Goal: Task Accomplishment & Management: Complete application form

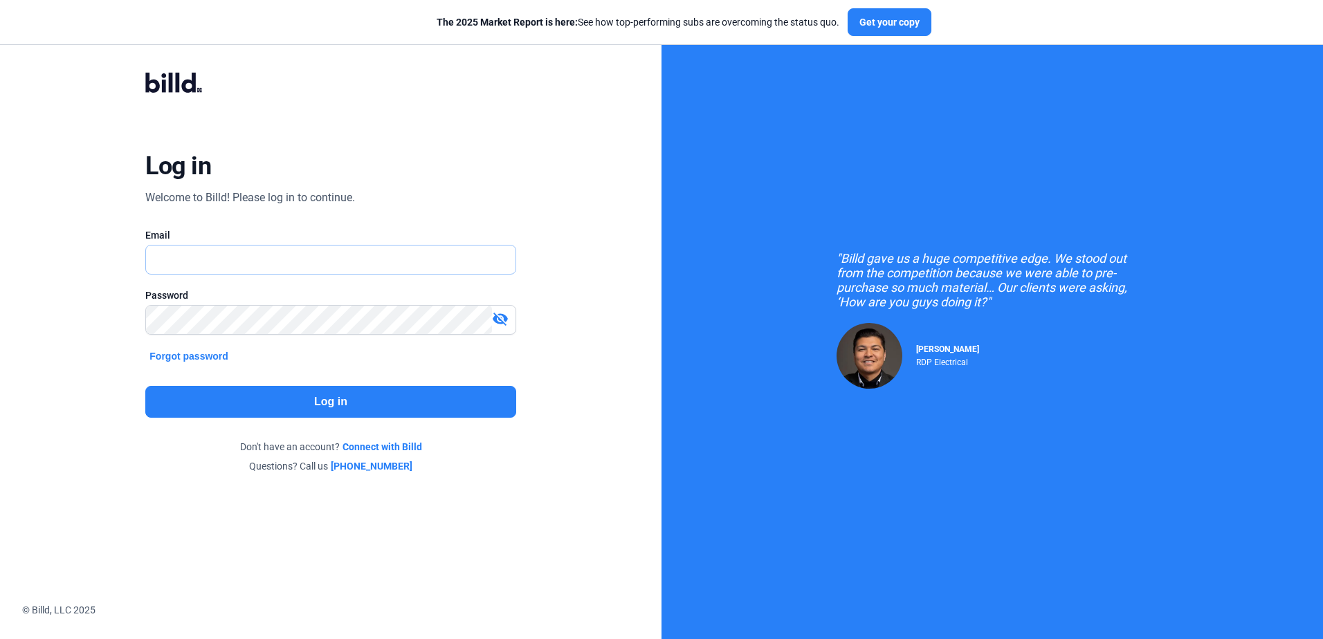
type input "[EMAIL_ADDRESS][DOMAIN_NAME]"
click at [334, 405] on button "Log in" at bounding box center [330, 402] width 370 height 32
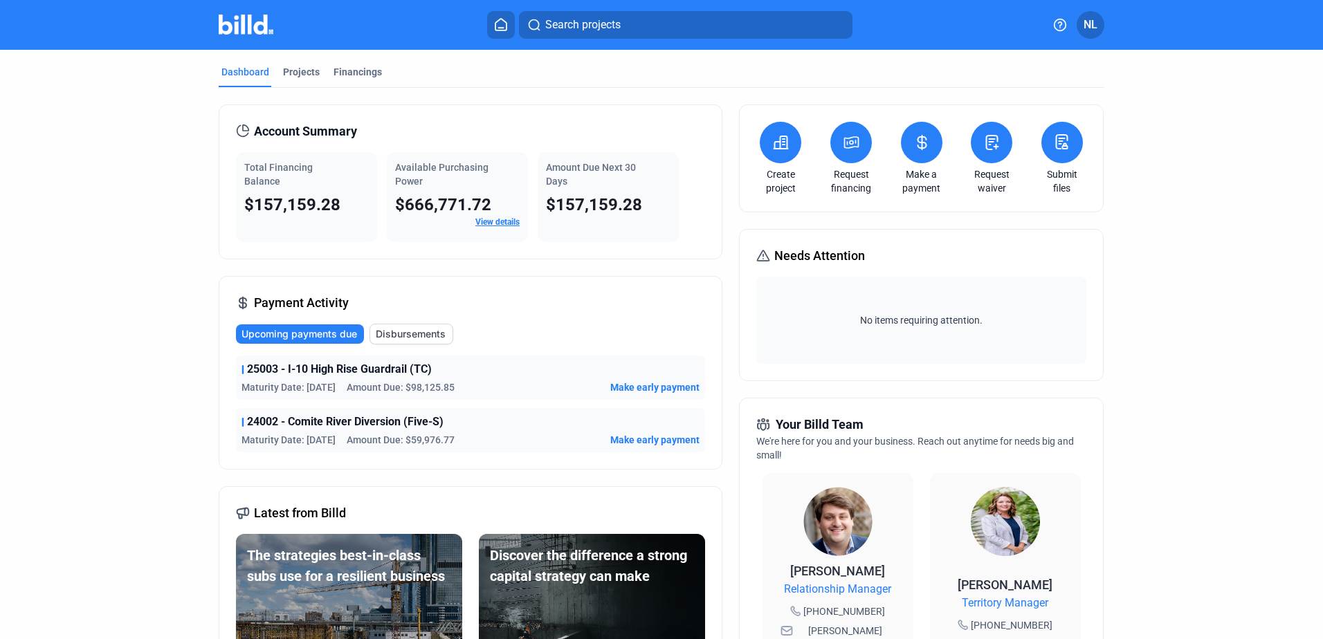
click at [513, 223] on link "View details" at bounding box center [497, 222] width 44 height 10
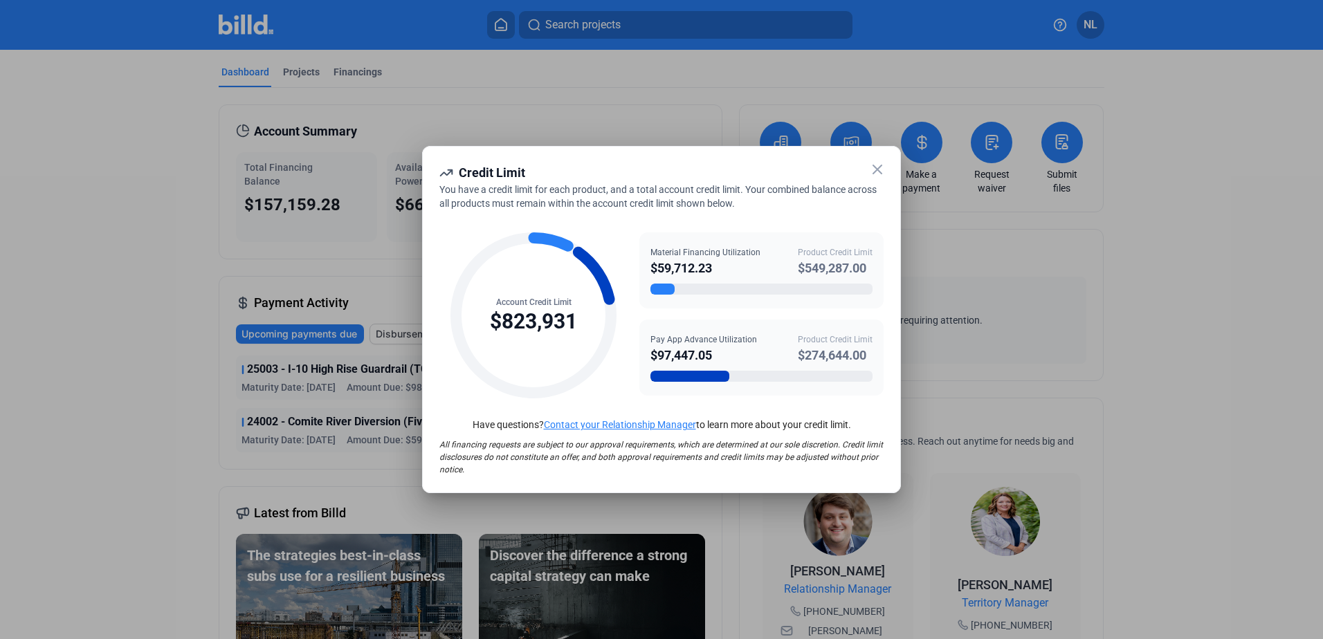
click at [877, 170] on icon at bounding box center [877, 169] width 8 height 8
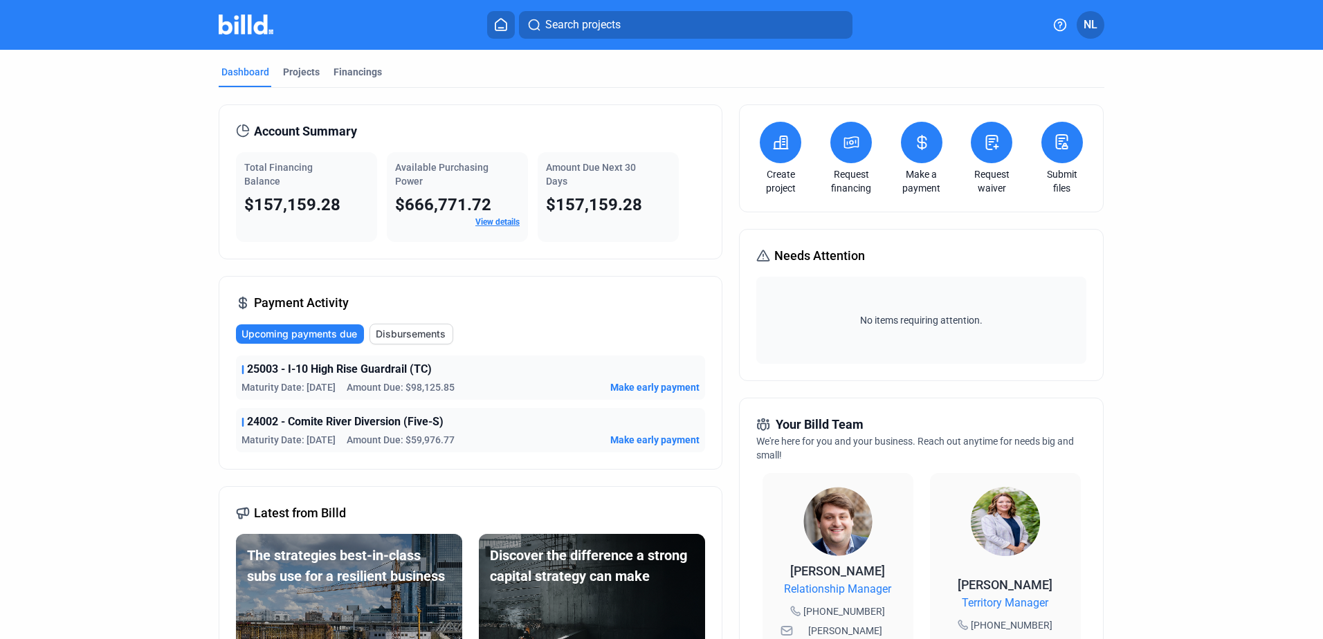
click at [850, 141] on icon at bounding box center [852, 142] width 14 height 11
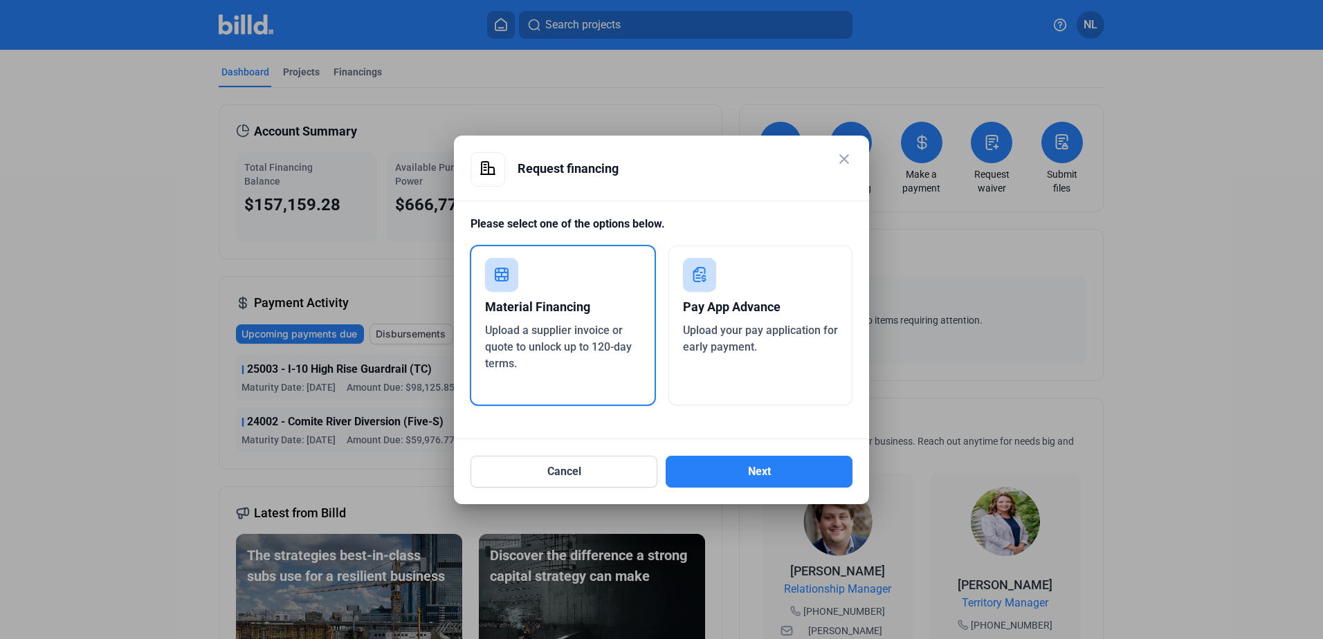
click at [780, 322] on div "Upload your pay application for early payment." at bounding box center [761, 338] width 156 height 33
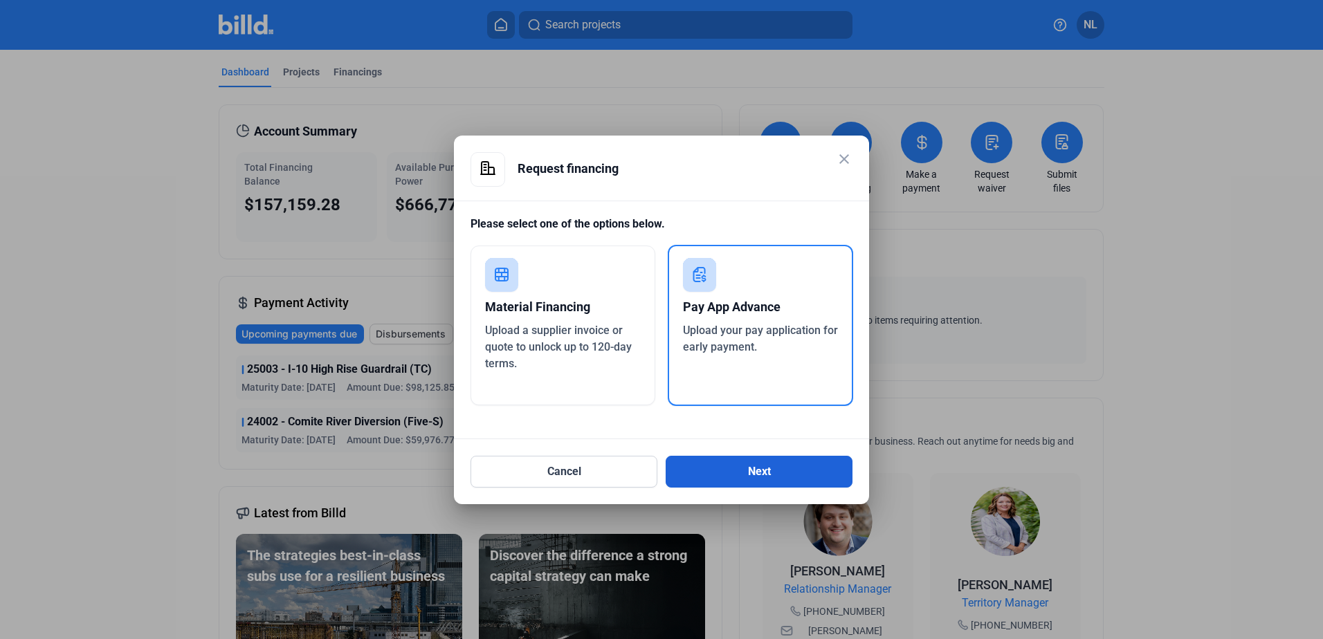
click at [775, 481] on button "Next" at bounding box center [759, 472] width 187 height 32
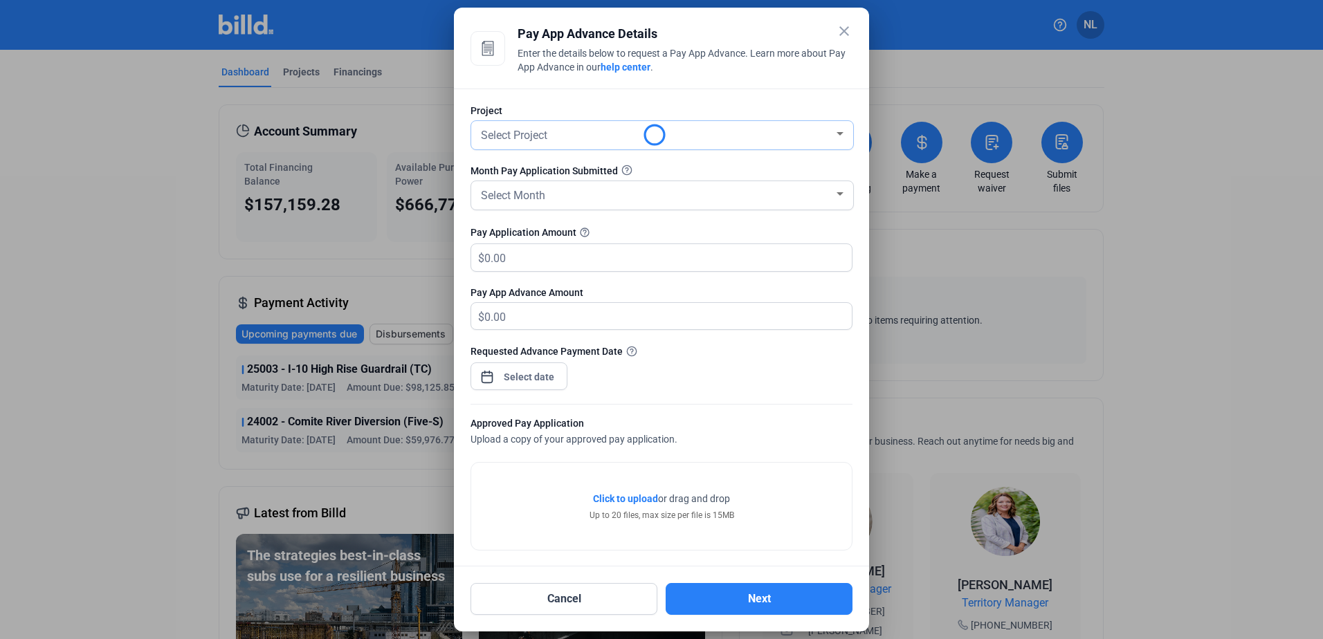
click at [520, 134] on span "Select Project" at bounding box center [514, 135] width 66 height 13
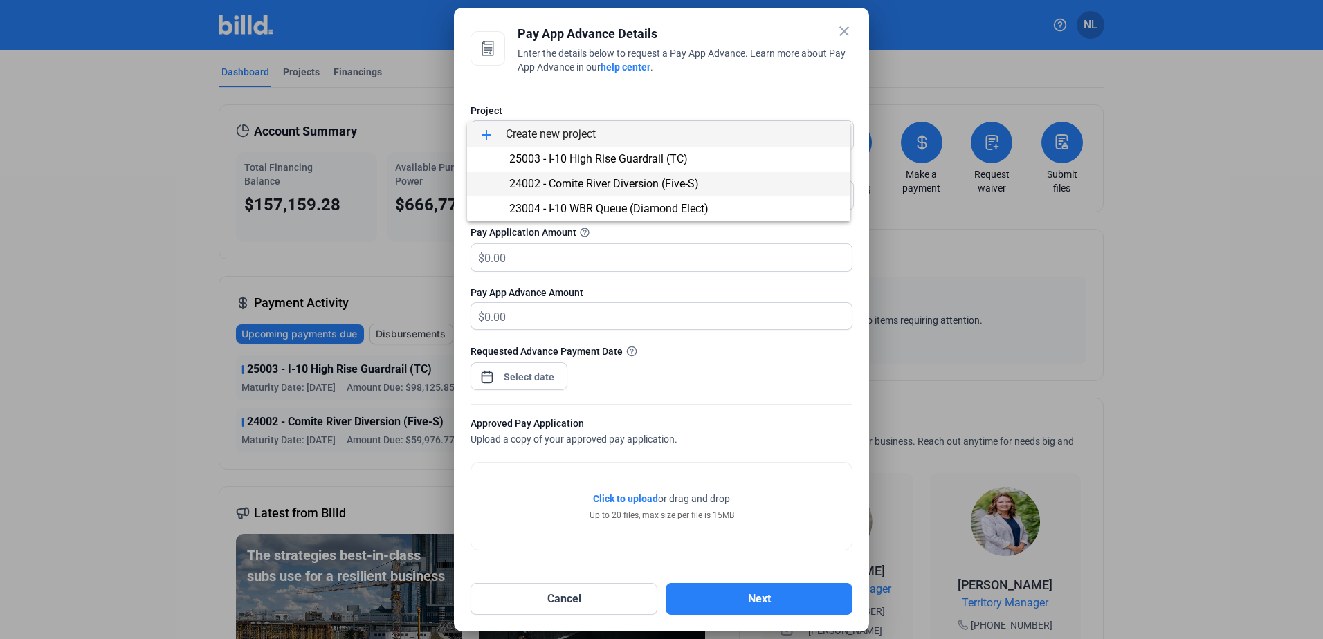
click at [583, 179] on span "24002 - Comite River Diversion (Five-S)" at bounding box center [604, 183] width 190 height 13
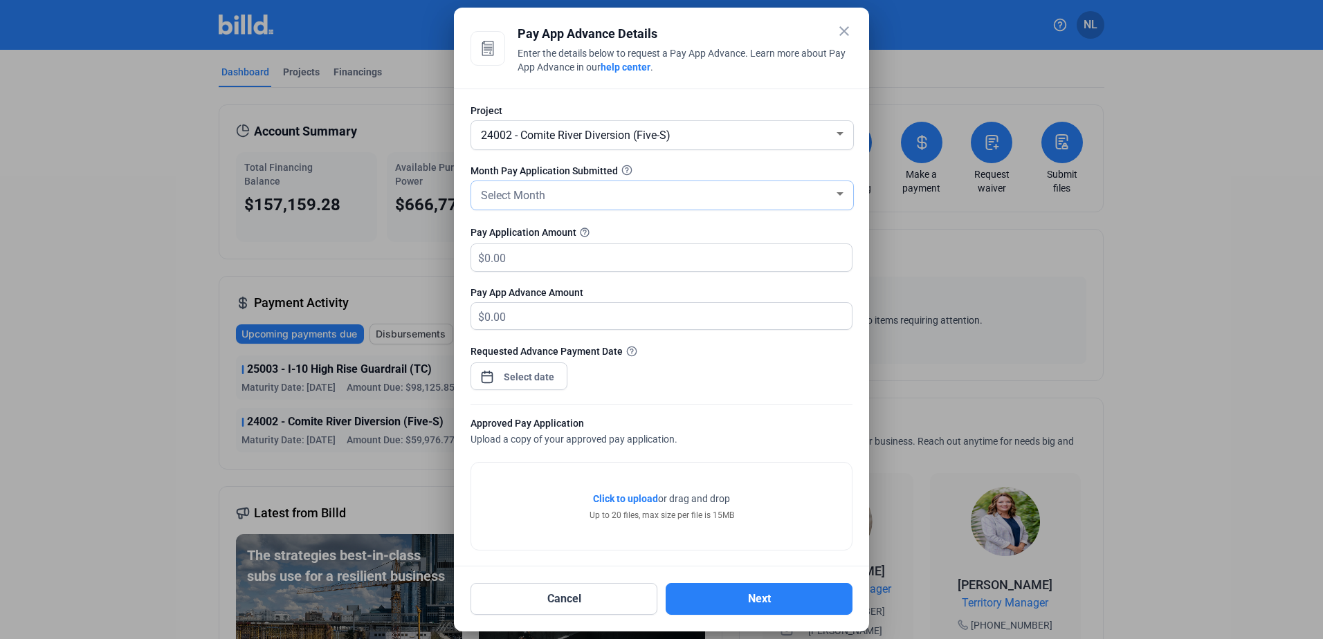
click at [571, 208] on div "Select Month" at bounding box center [662, 195] width 368 height 28
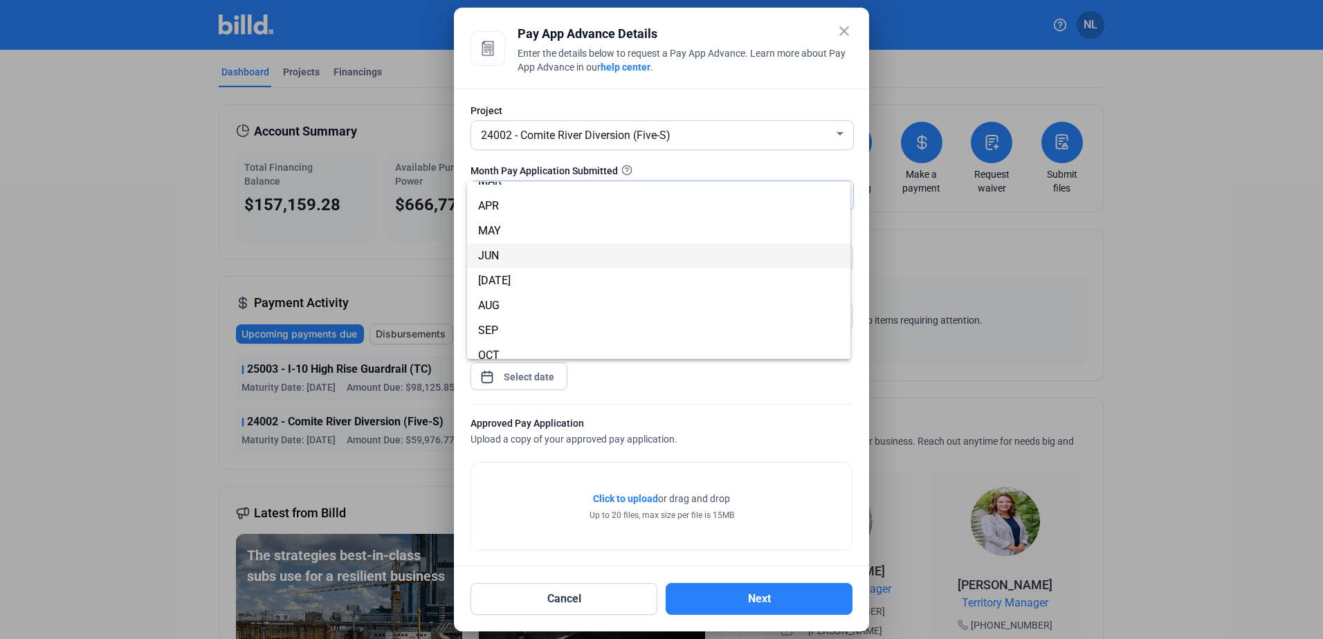
scroll to position [122, 0]
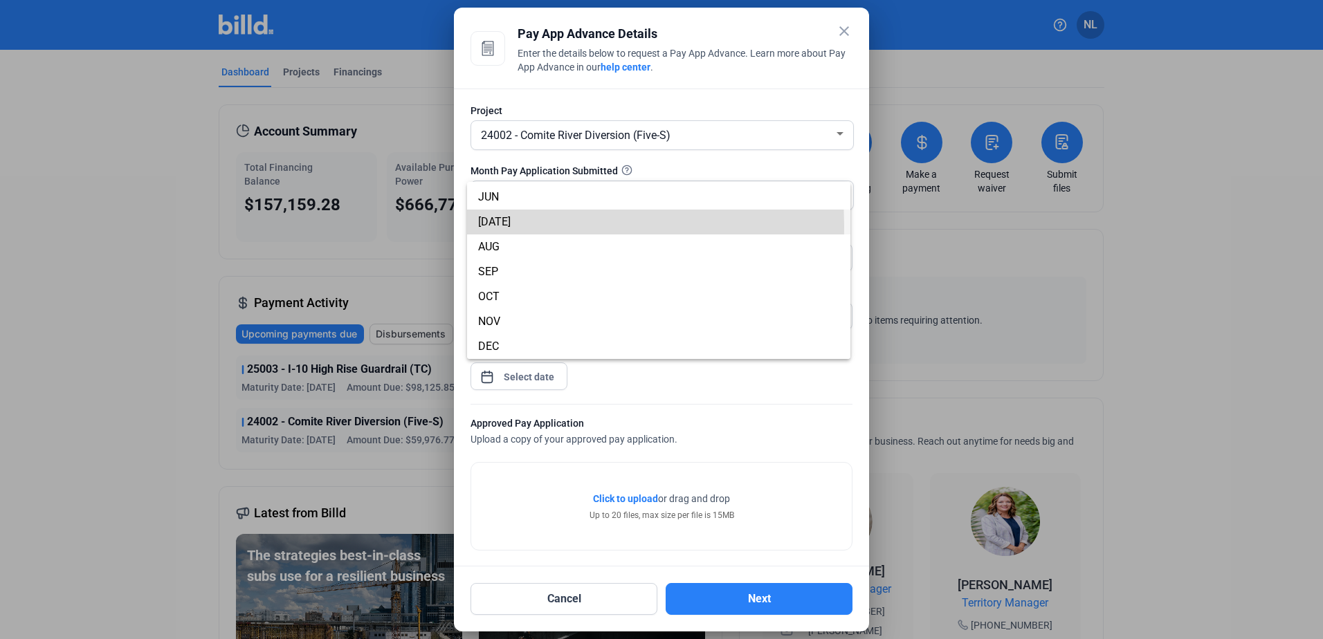
click at [500, 226] on span "[DATE]" at bounding box center [658, 222] width 361 height 25
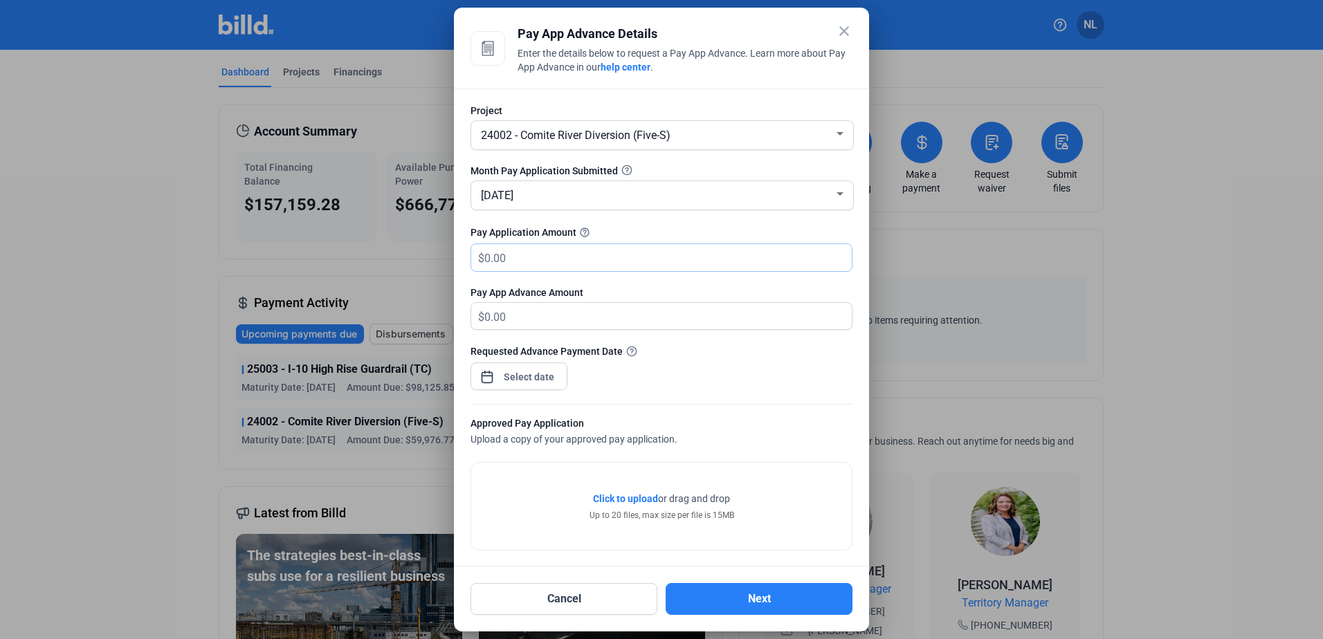
click at [551, 258] on input "text" at bounding box center [659, 257] width 351 height 27
type input "4"
type input "4.00"
type input "40"
type input "40.00"
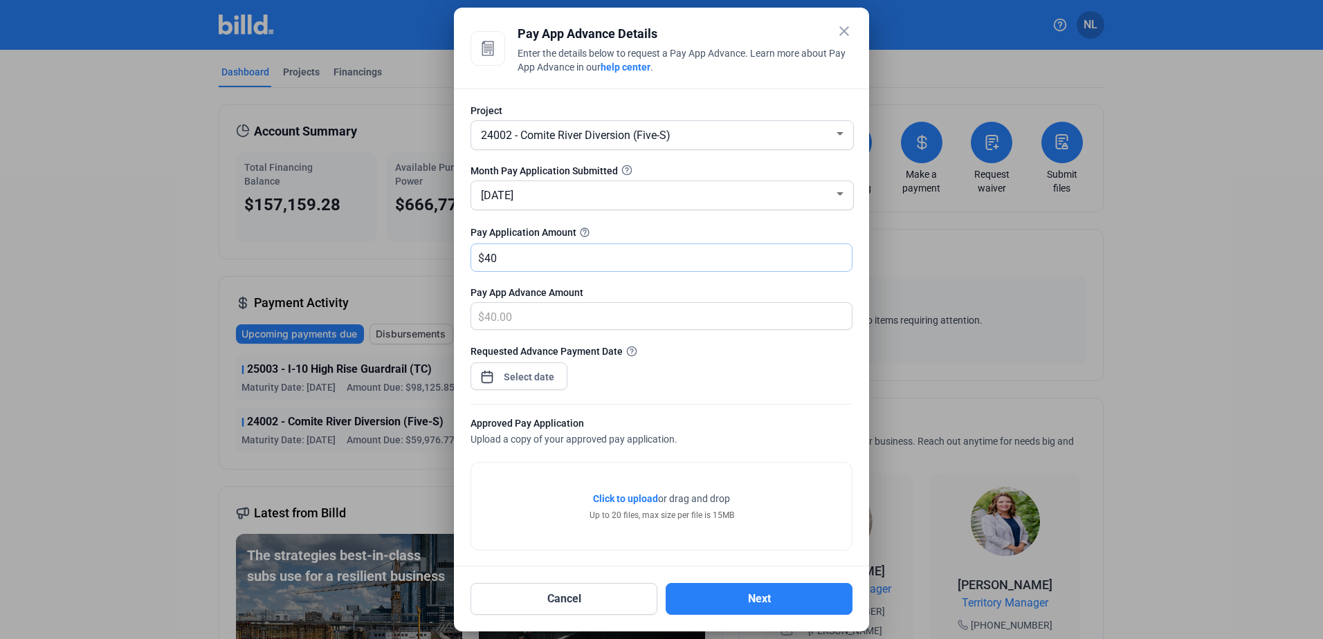
type input "400"
type input "400.00"
type input "4000"
type input "4,000.00"
type input "4,0000"
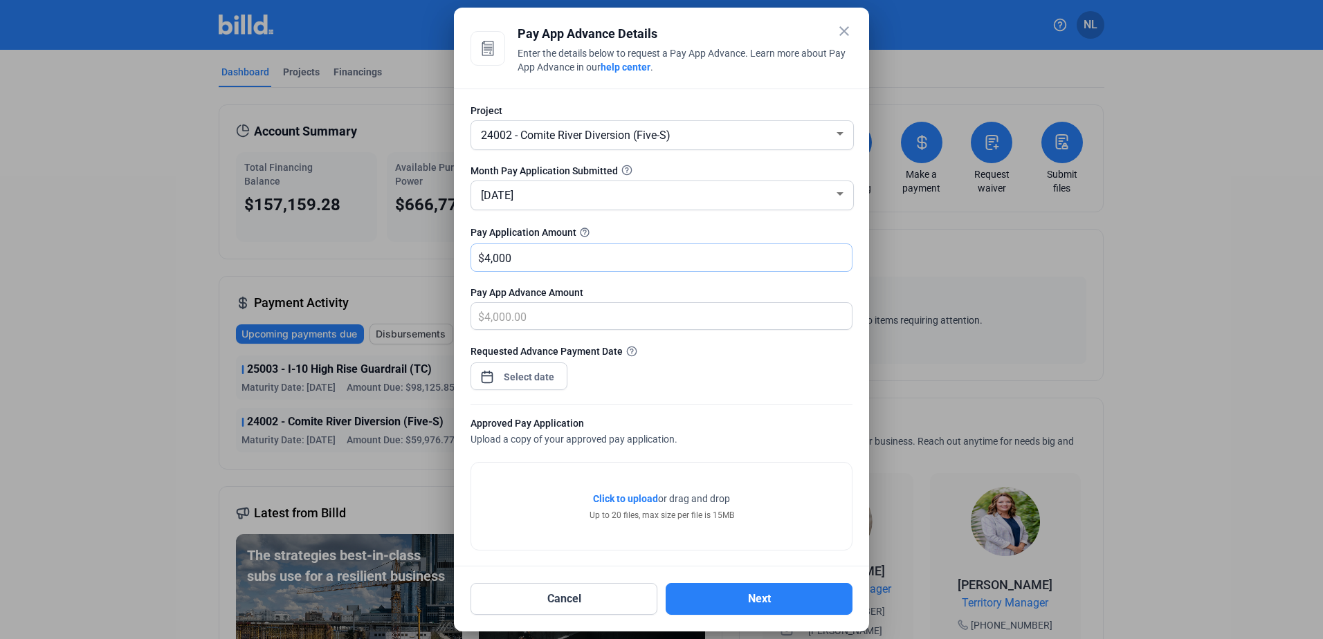
type input "40,000.00"
type input "40,000"
click at [531, 369] on div "close Pay App Advance Details Enter the details below to request a Pay App Adva…" at bounding box center [661, 319] width 1323 height 639
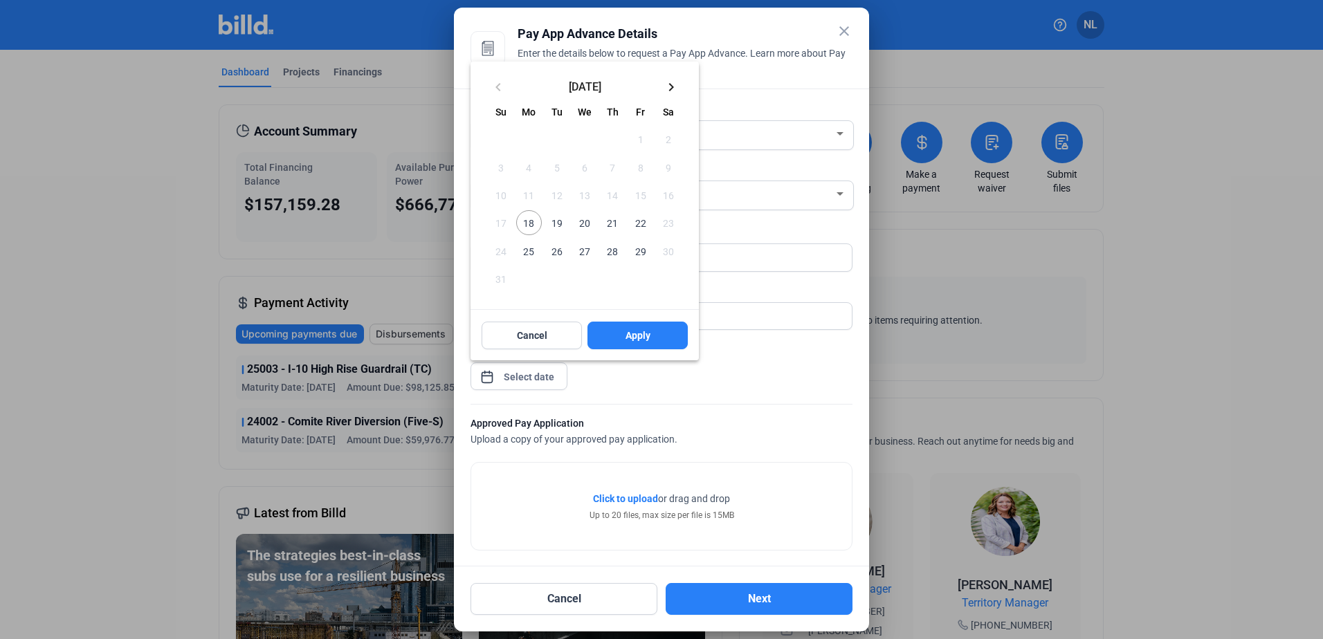
click at [555, 227] on span "19" at bounding box center [557, 222] width 25 height 25
click at [537, 225] on span "18" at bounding box center [528, 222] width 25 height 25
click at [631, 337] on span "Apply" at bounding box center [637, 336] width 25 height 14
type input "[DATE]"
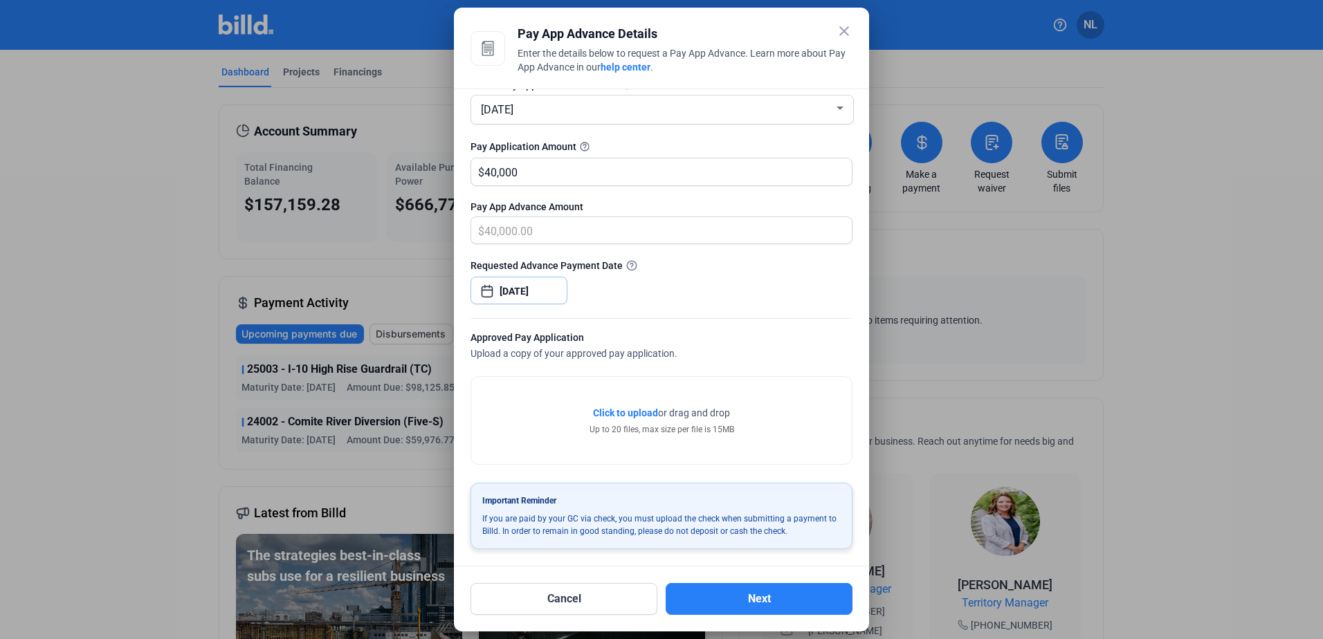
scroll to position [87, 0]
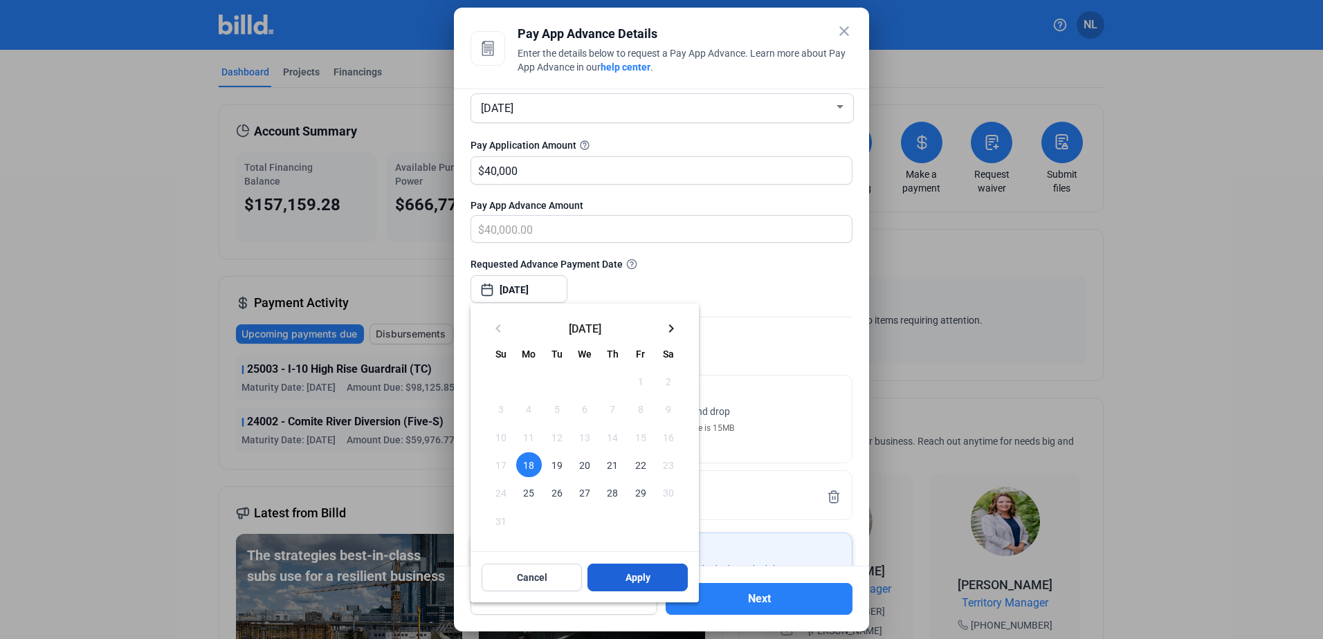
click at [621, 577] on button "Apply" at bounding box center [637, 578] width 100 height 28
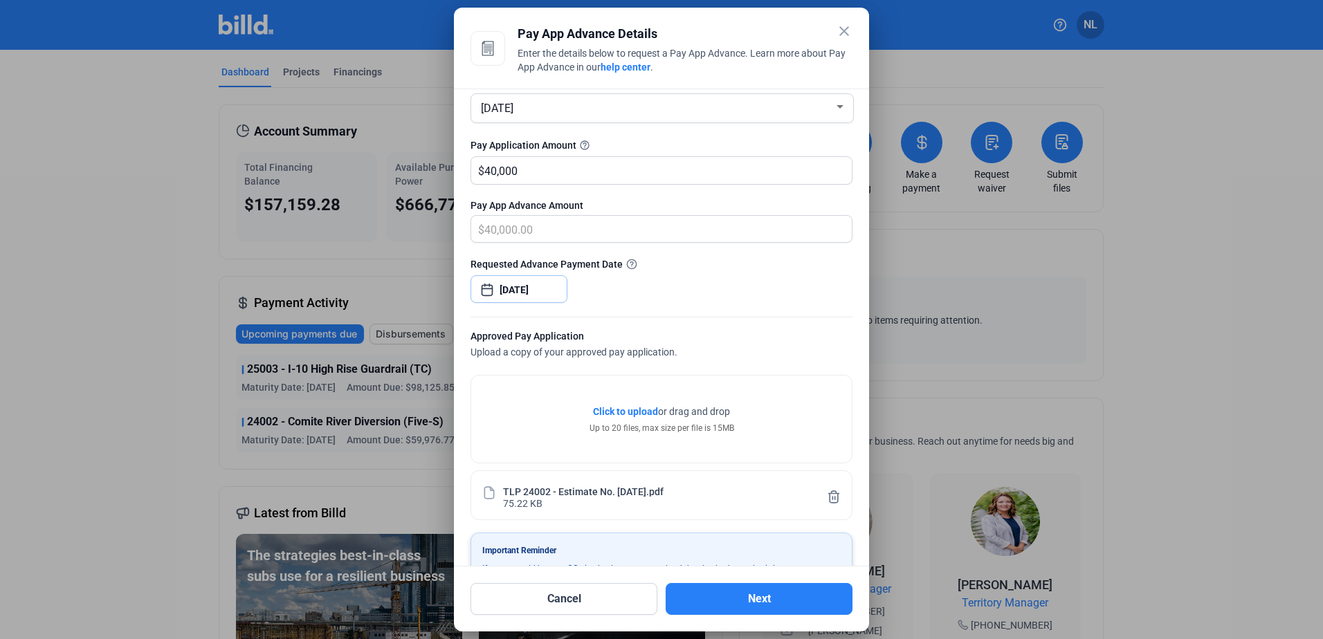
scroll to position [138, 0]
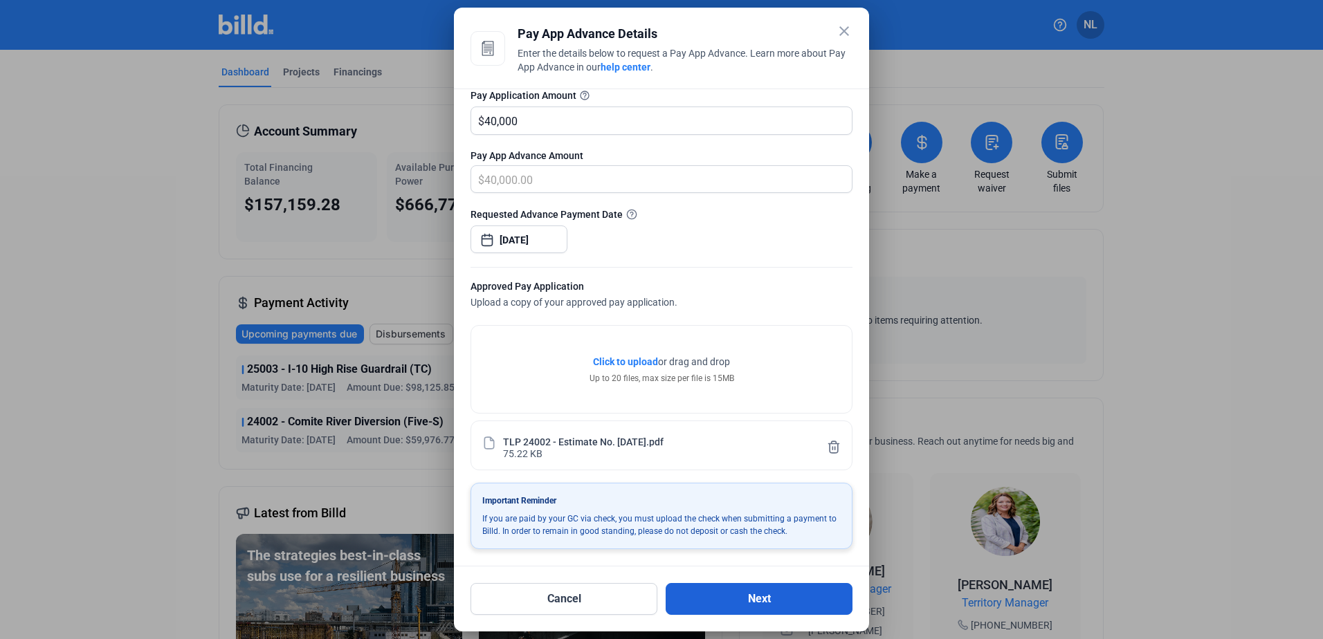
click at [750, 605] on button "Next" at bounding box center [759, 599] width 187 height 32
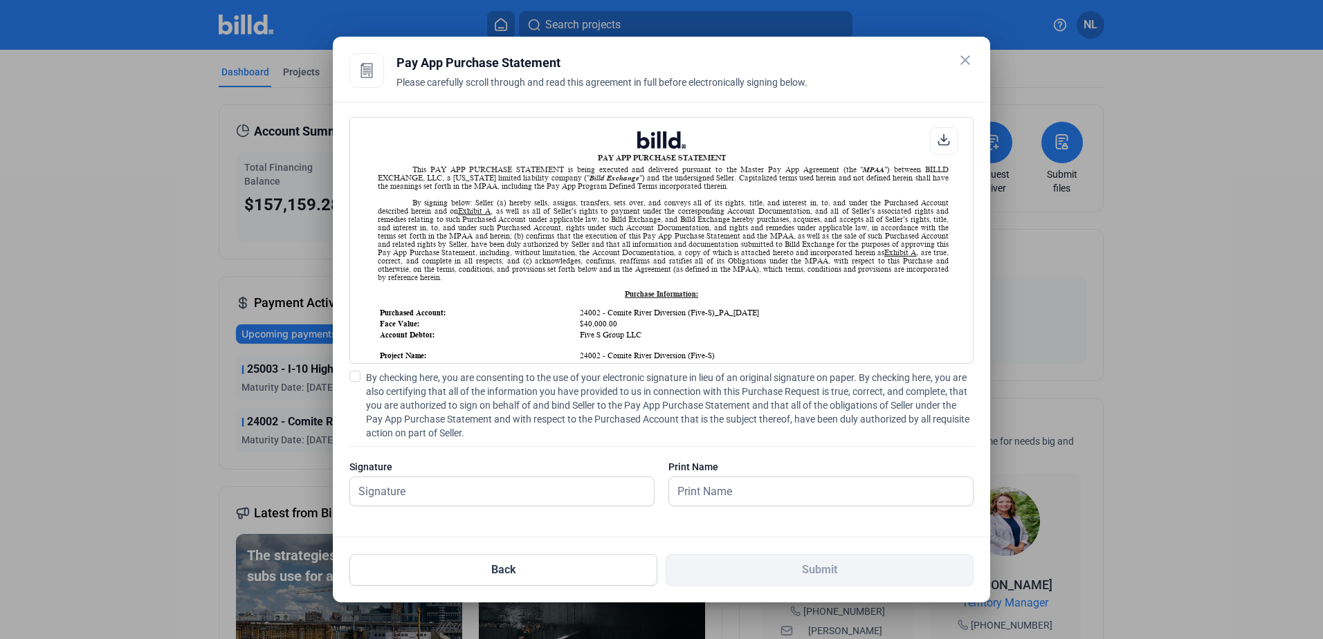
scroll to position [1, 0]
click at [469, 495] on input "text" at bounding box center [494, 491] width 289 height 28
type input "[PERSON_NAME]"
click at [797, 497] on input "[PERSON_NAME]" at bounding box center [813, 491] width 289 height 28
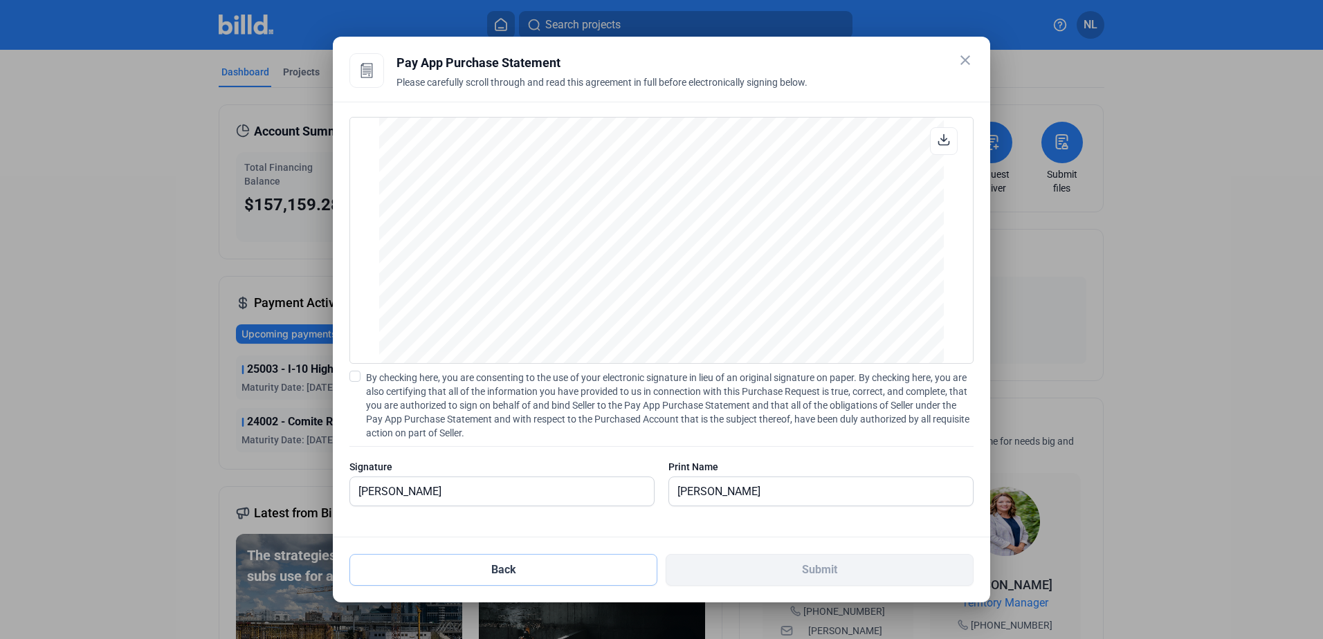
scroll to position [1747, 0]
click at [805, 499] on input "[PERSON_NAME]" at bounding box center [813, 491] width 289 height 28
click at [657, 487] on div "Signature [PERSON_NAME] Print Name [PERSON_NAME]" at bounding box center [661, 490] width 624 height 60
click at [751, 498] on input "[PERSON_NAME]" at bounding box center [813, 491] width 289 height 28
click at [751, 498] on input "[PERSON_NAME]" at bounding box center [821, 491] width 304 height 28
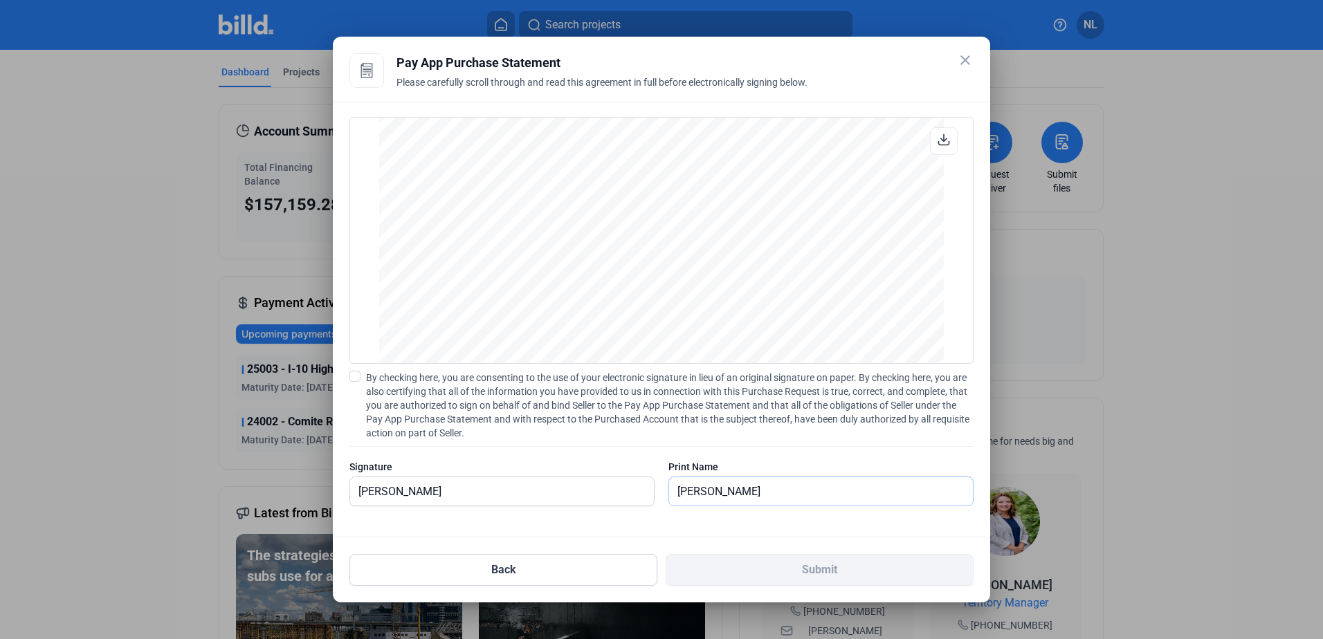
click at [751, 498] on input "[PERSON_NAME]" at bounding box center [821, 491] width 304 height 28
click at [529, 489] on input "[PERSON_NAME]" at bounding box center [494, 491] width 289 height 28
drag, startPoint x: 473, startPoint y: 492, endPoint x: 331, endPoint y: 405, distance: 166.1
click at [341, 496] on div "PAY APP PURCHASE STATEMENT This PAY APP PURCHASE STATEMENT is being executed an…" at bounding box center [661, 320] width 657 height 436
click at [360, 370] on div "PAY APP PURCHASE STATEMENT This PAY APP PURCHASE STATEMENT is being executed an…" at bounding box center [661, 318] width 624 height 403
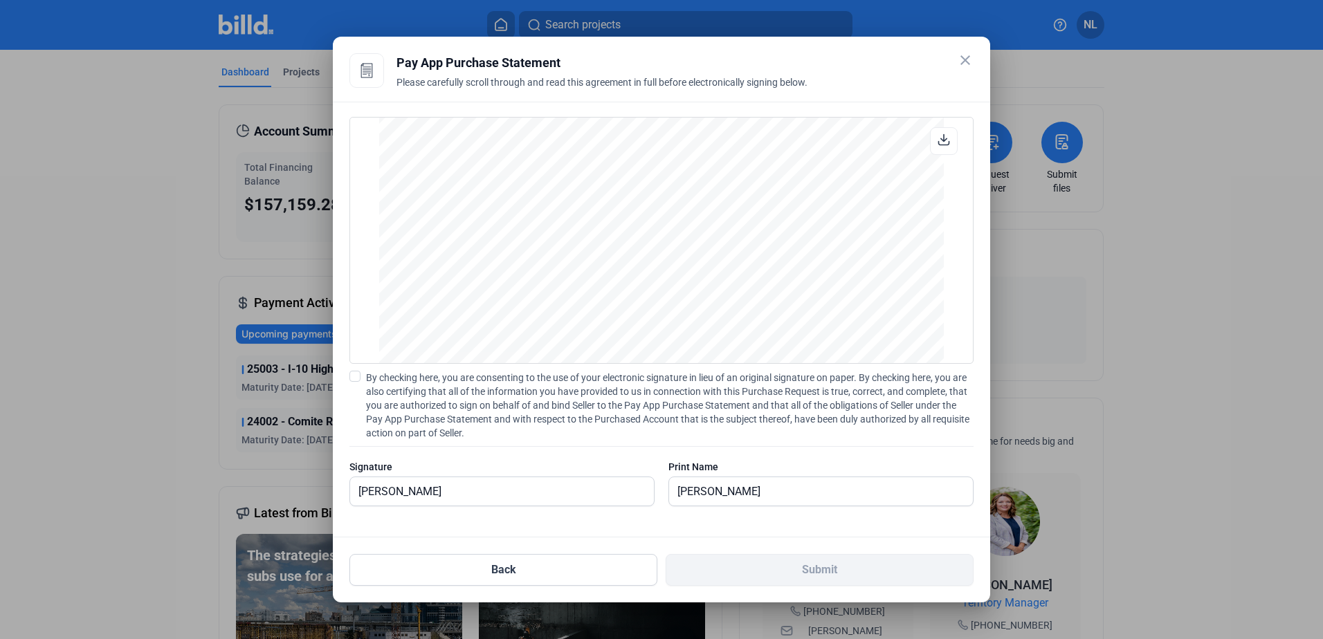
click at [353, 376] on span at bounding box center [354, 376] width 11 height 11
click at [0, 0] on input "By checking here, you are consenting to the use of your electronic signature in…" at bounding box center [0, 0] width 0 height 0
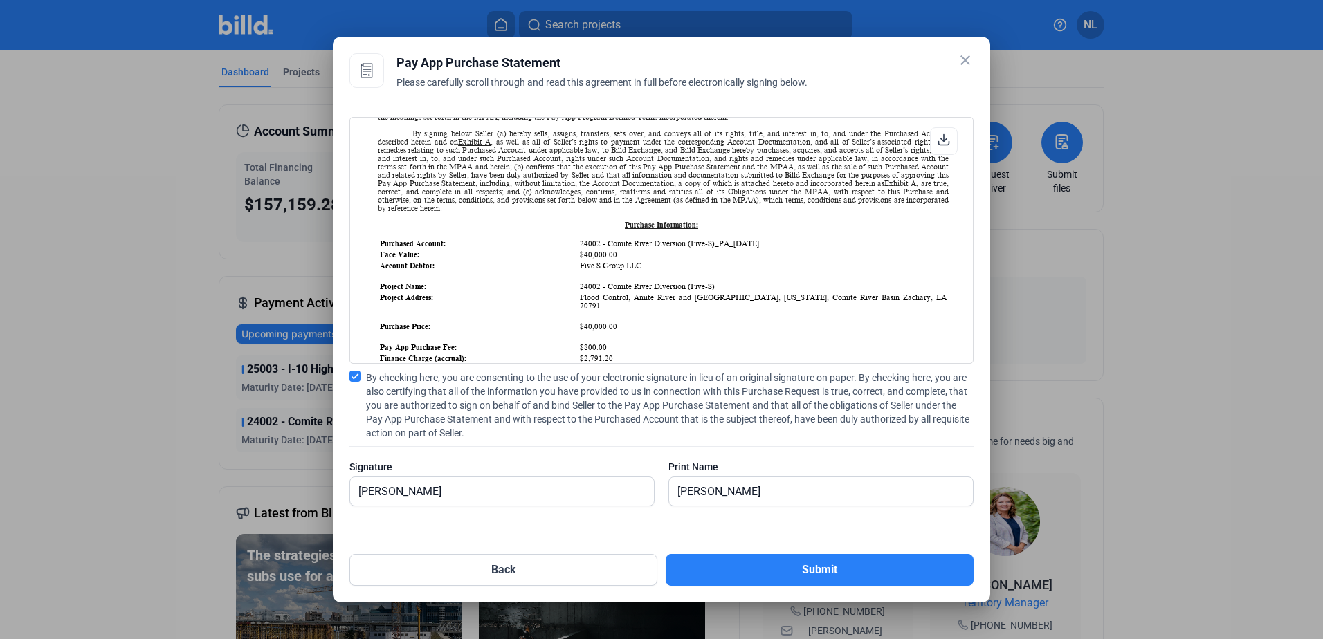
scroll to position [277, 0]
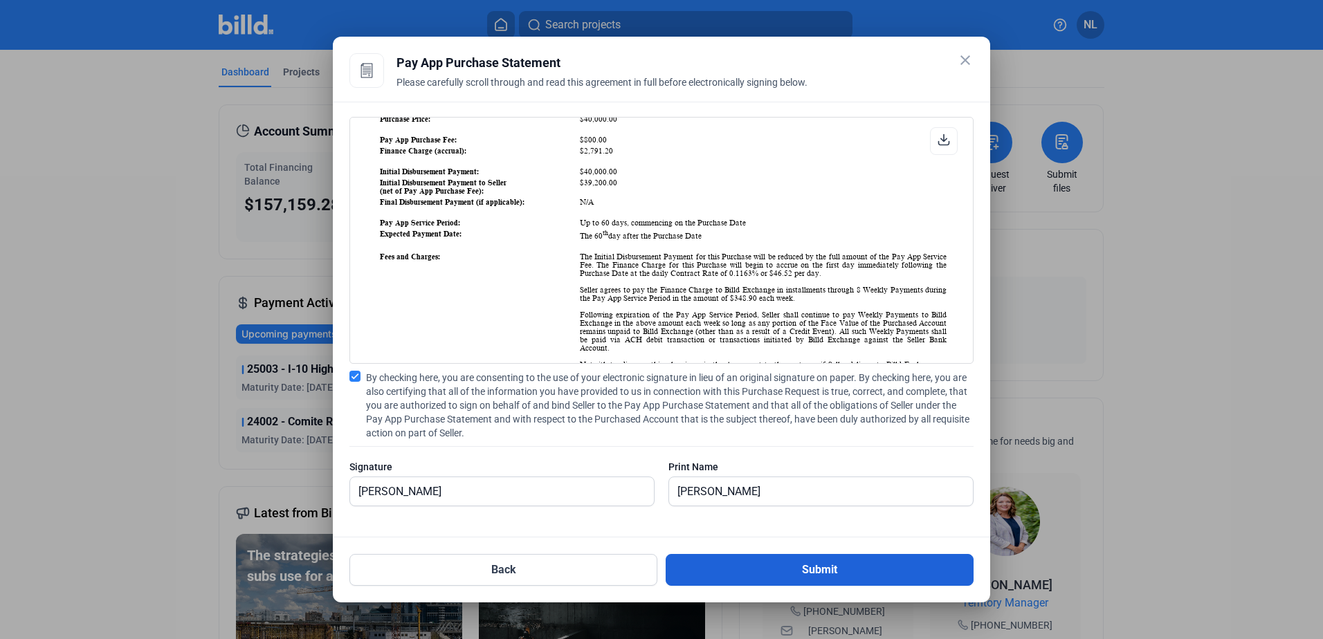
click at [834, 574] on button "Submit" at bounding box center [820, 570] width 308 height 32
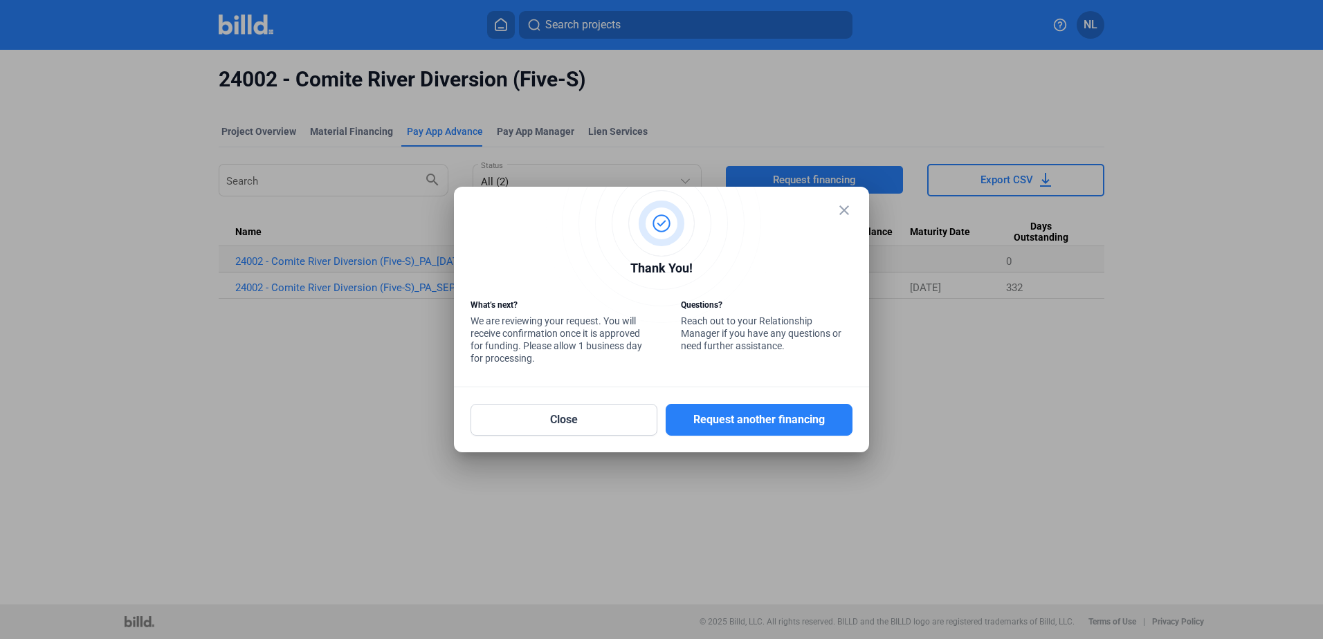
click at [847, 209] on mat-icon "close" at bounding box center [844, 210] width 17 height 17
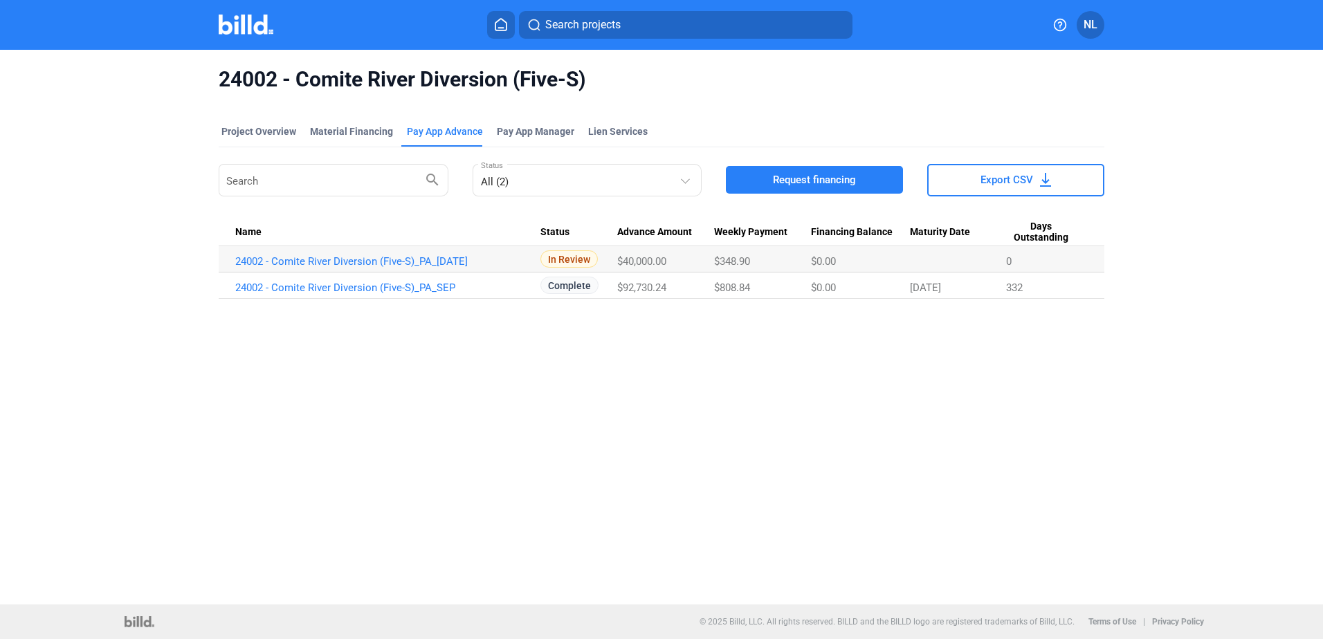
click at [750, 533] on div "24002 - Comite River Diversion (Five-S) Project Overview Material Financing Pay…" at bounding box center [661, 327] width 1323 height 555
click at [313, 266] on link "24002 - Comite River Diversion (Five-S)_PA_[DATE]" at bounding box center [387, 261] width 305 height 12
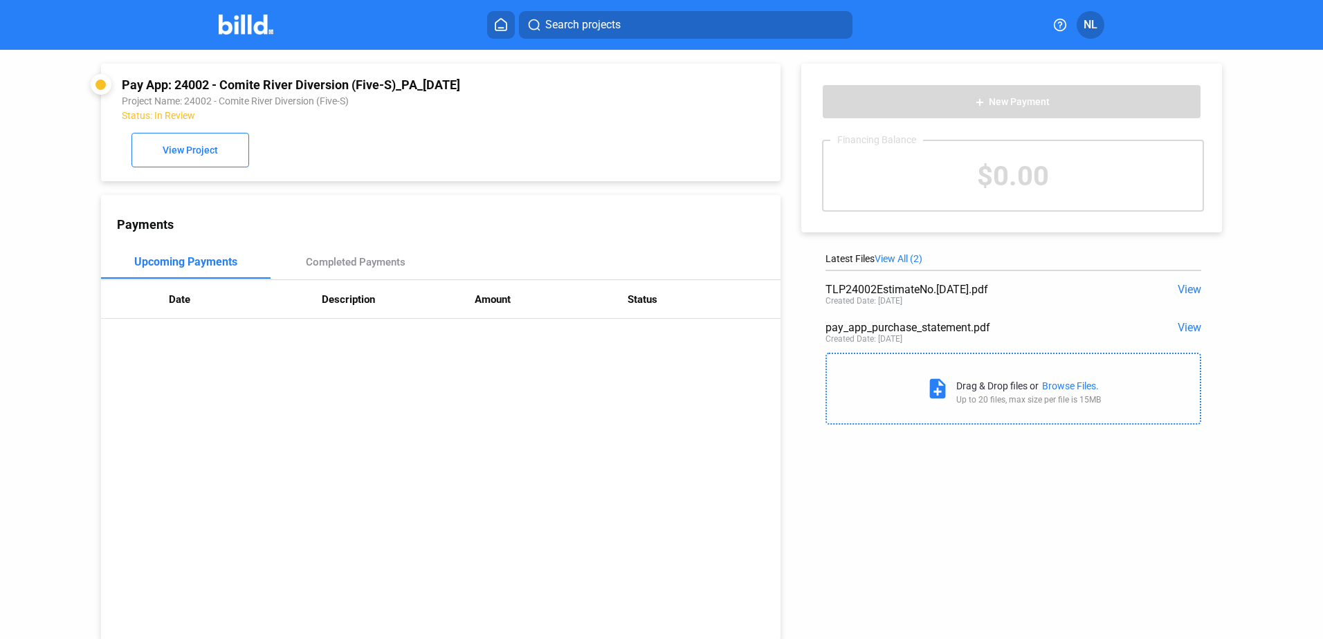
click at [497, 24] on icon at bounding box center [501, 24] width 14 height 13
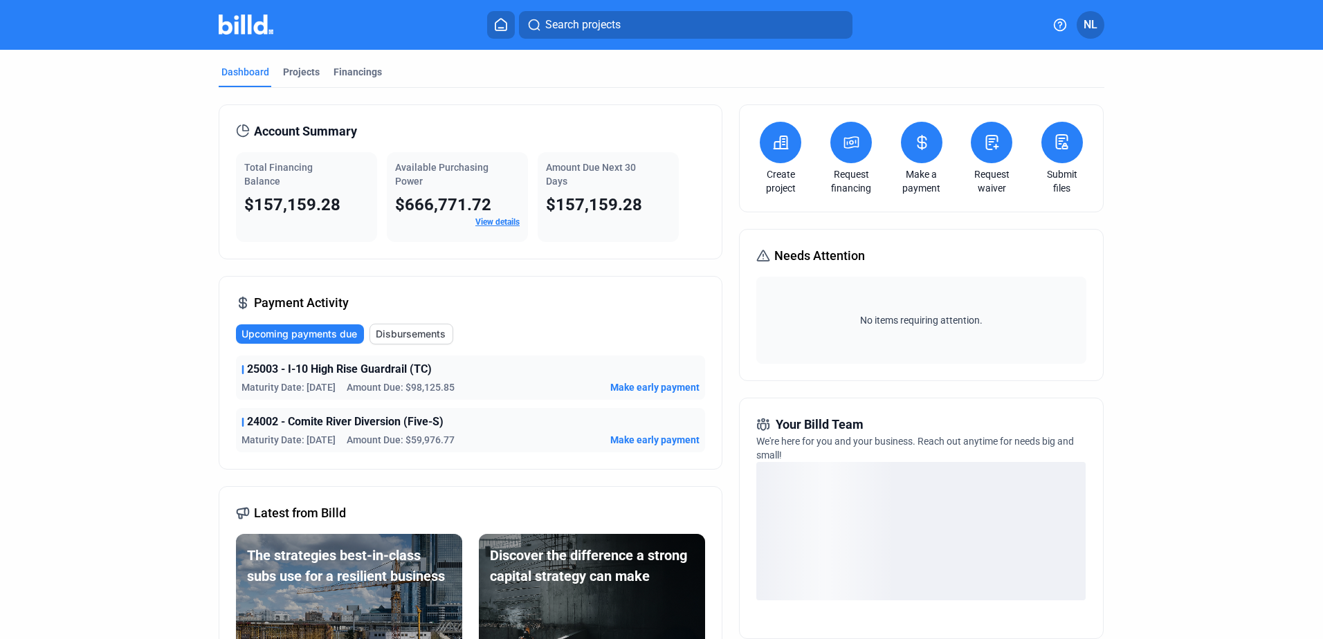
click at [496, 227] on span "View details" at bounding box center [497, 222] width 44 height 12
click at [491, 219] on link "View details" at bounding box center [497, 222] width 44 height 10
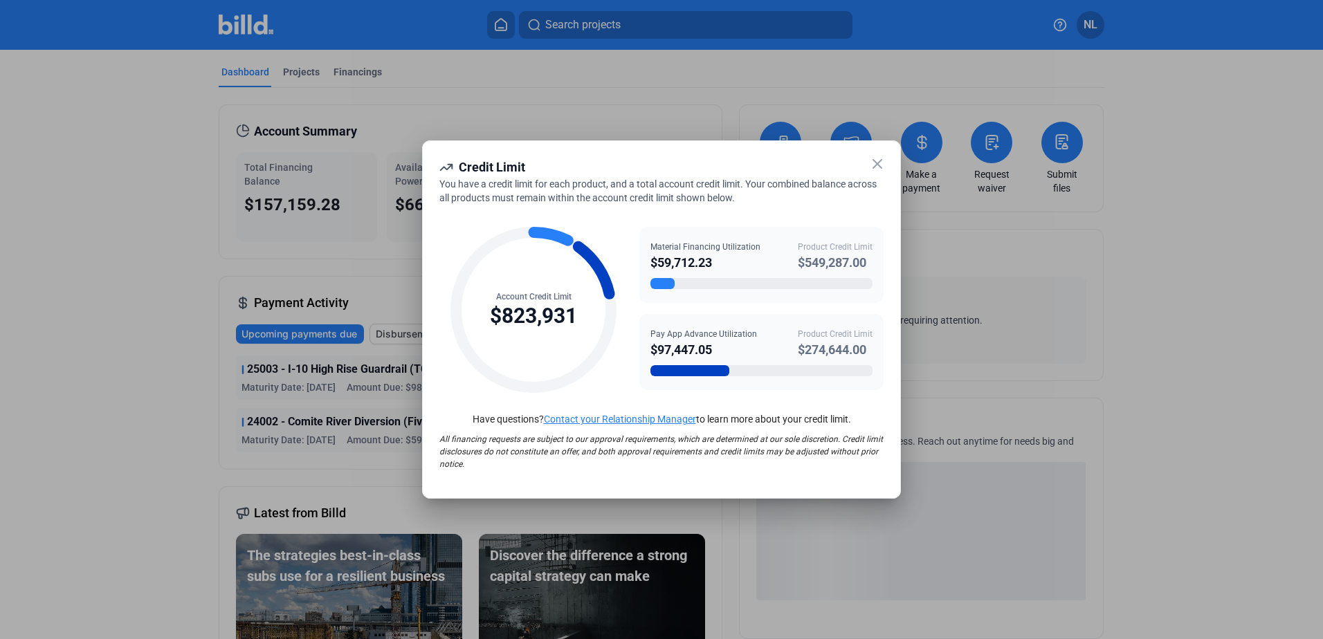
click at [872, 167] on icon at bounding box center [877, 164] width 17 height 17
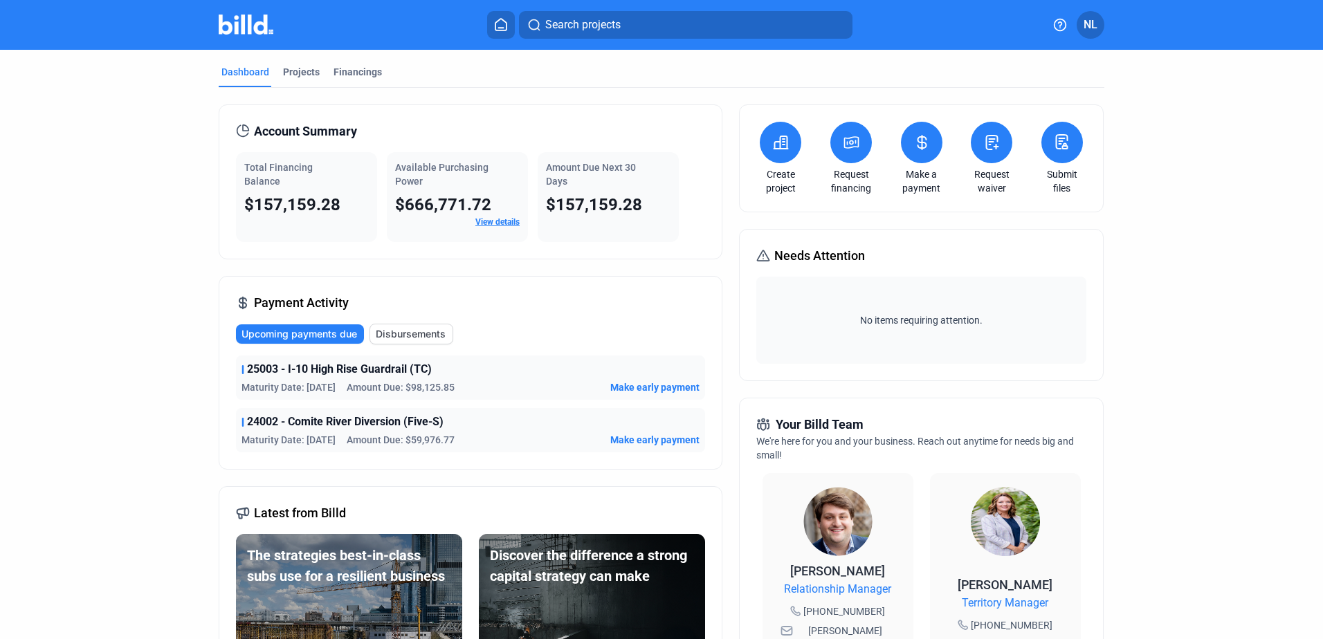
click at [1090, 24] on span "NL" at bounding box center [1091, 25] width 14 height 17
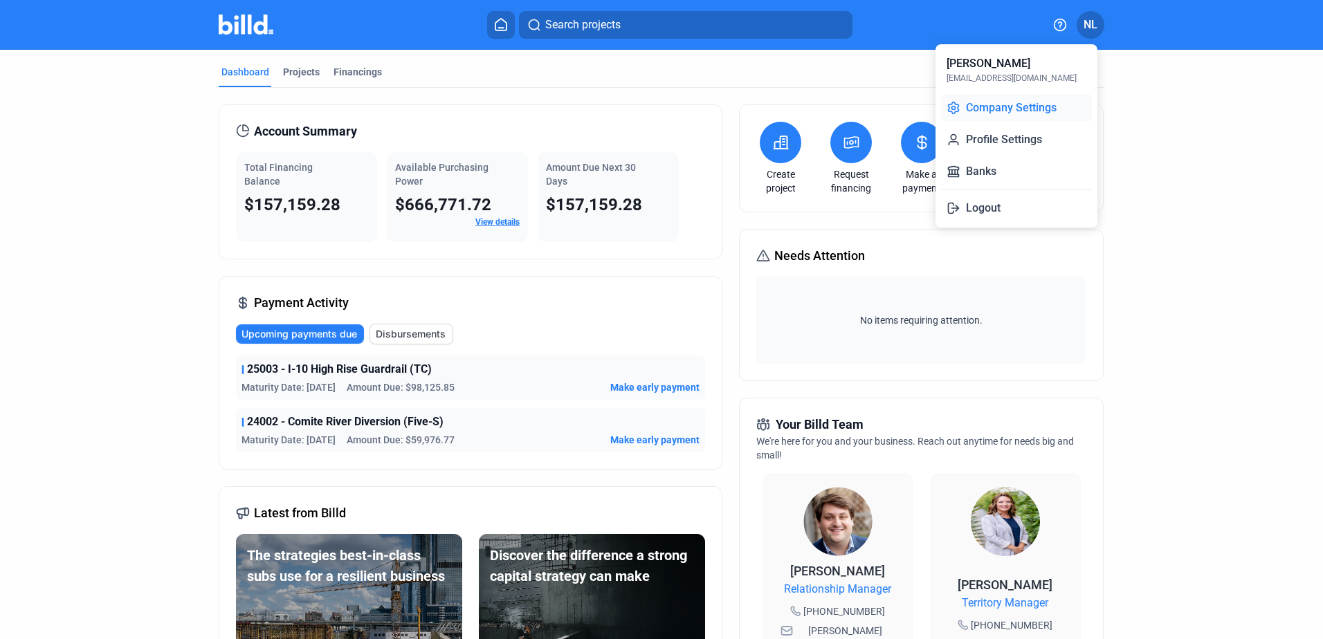
click at [1028, 114] on button "Company Settings" at bounding box center [1016, 108] width 151 height 28
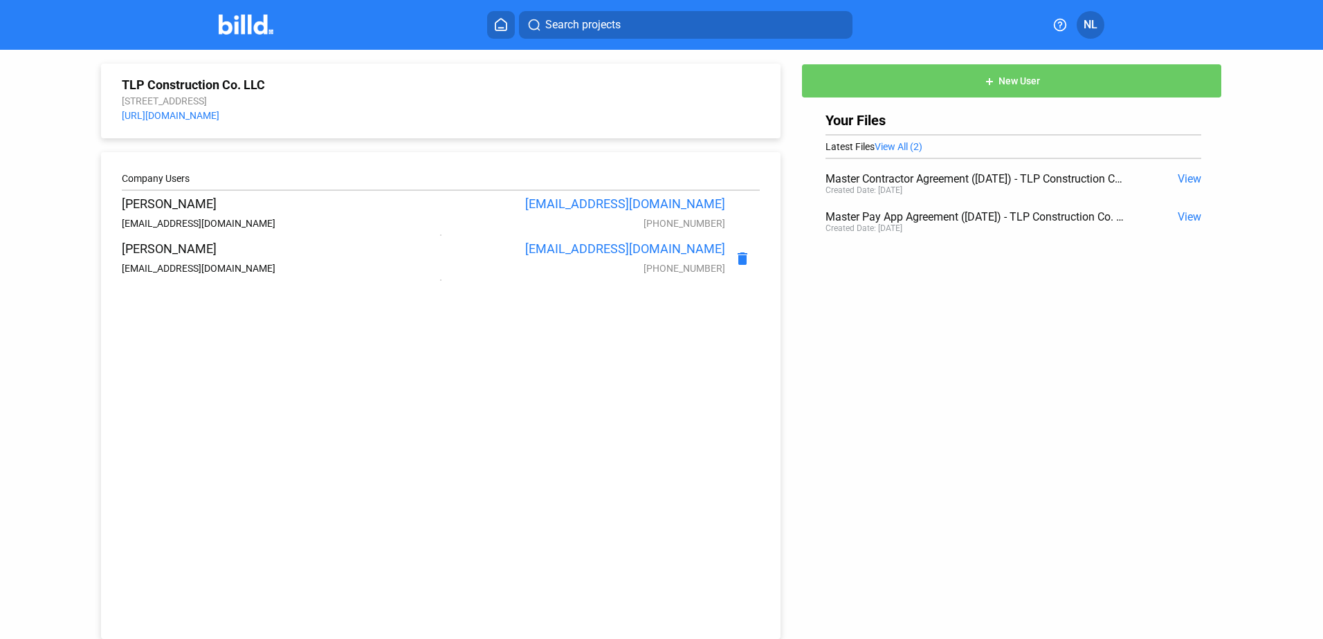
click at [500, 27] on icon at bounding box center [501, 24] width 14 height 13
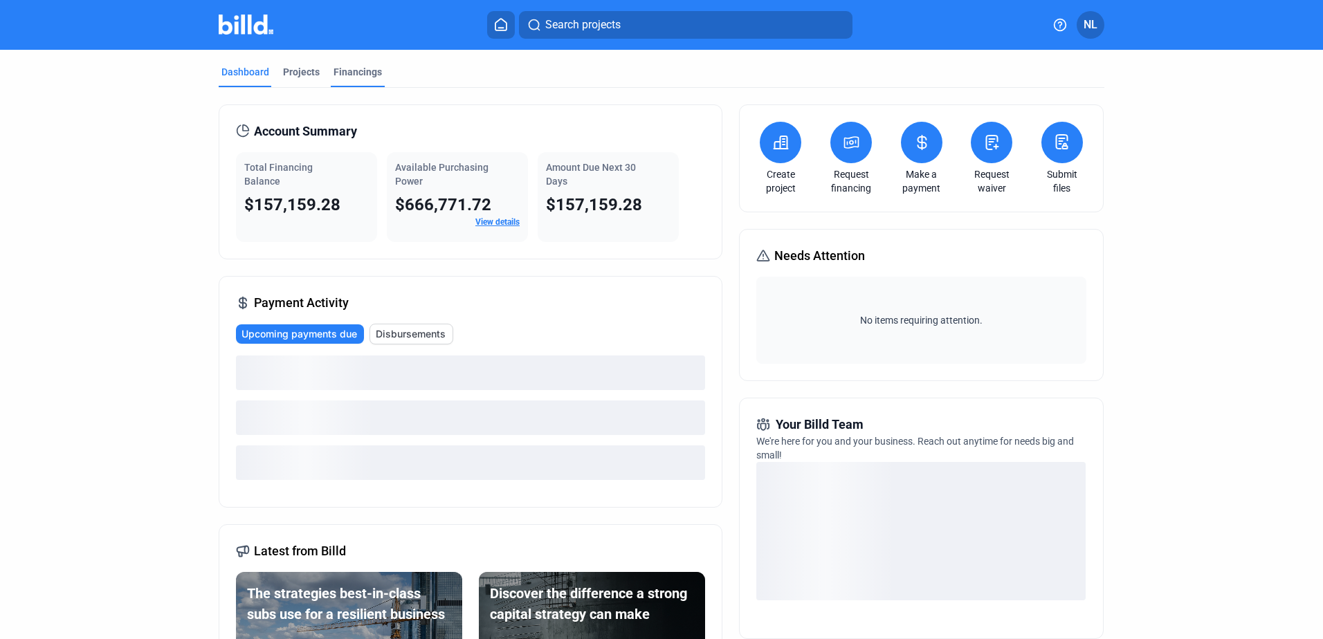
click at [350, 73] on div "Financings" at bounding box center [357, 72] width 48 height 14
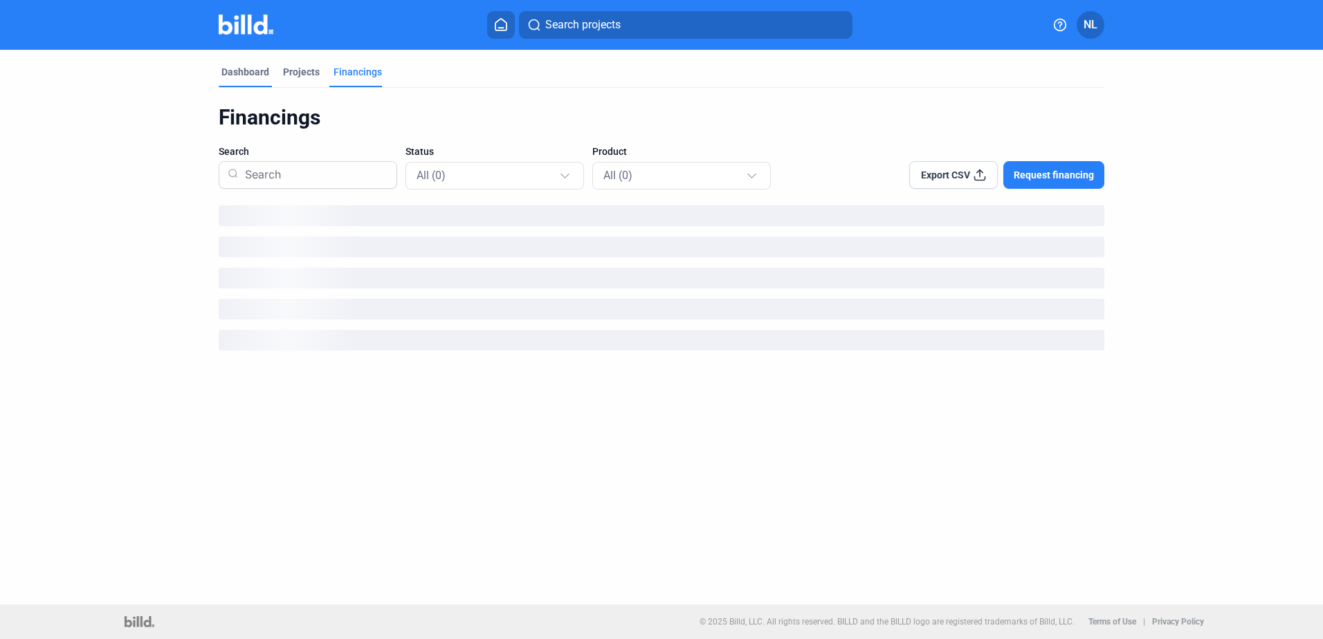
click at [261, 74] on div "Dashboard" at bounding box center [245, 72] width 48 height 14
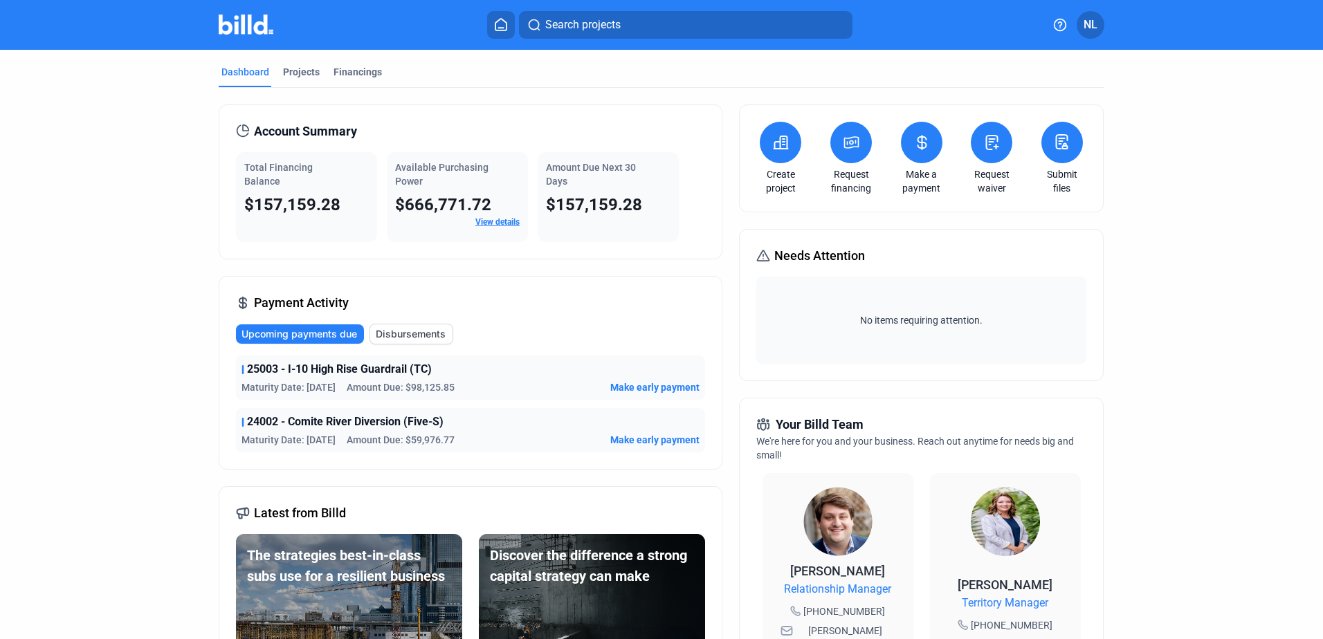
click at [609, 158] on div "Amount Due Next 30 Days $157,159.28" at bounding box center [608, 197] width 141 height 90
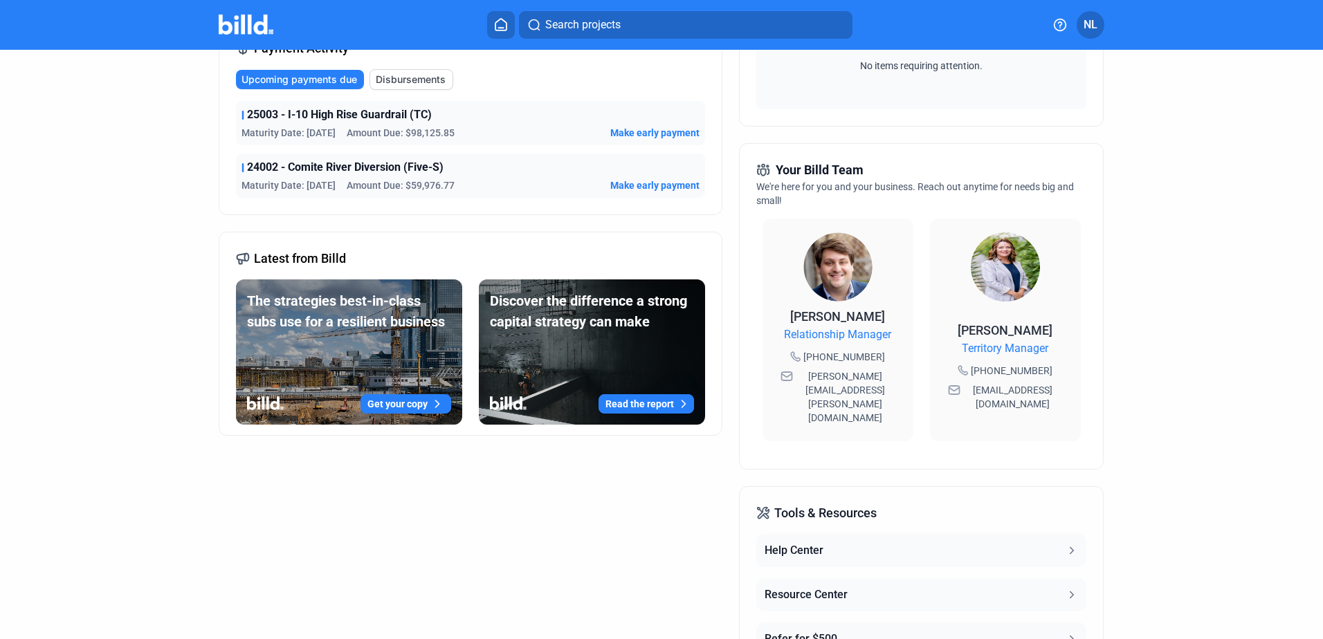
scroll to position [385, 0]
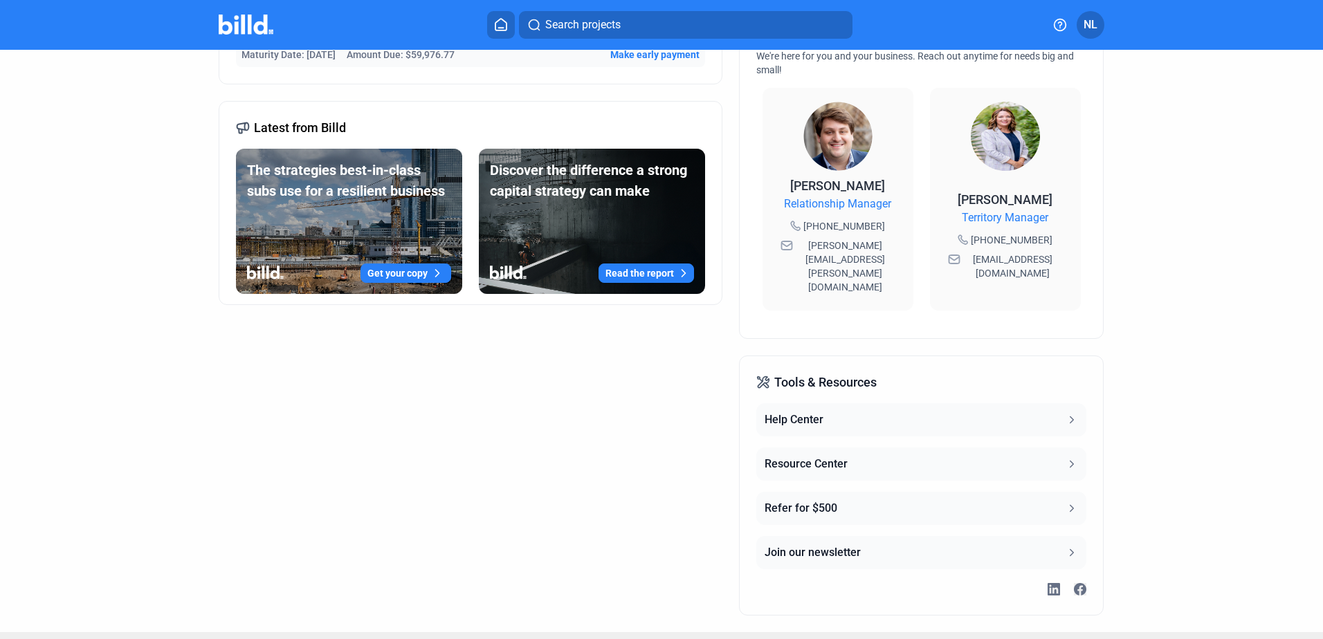
click at [803, 456] on div "Resource Center" at bounding box center [806, 464] width 83 height 17
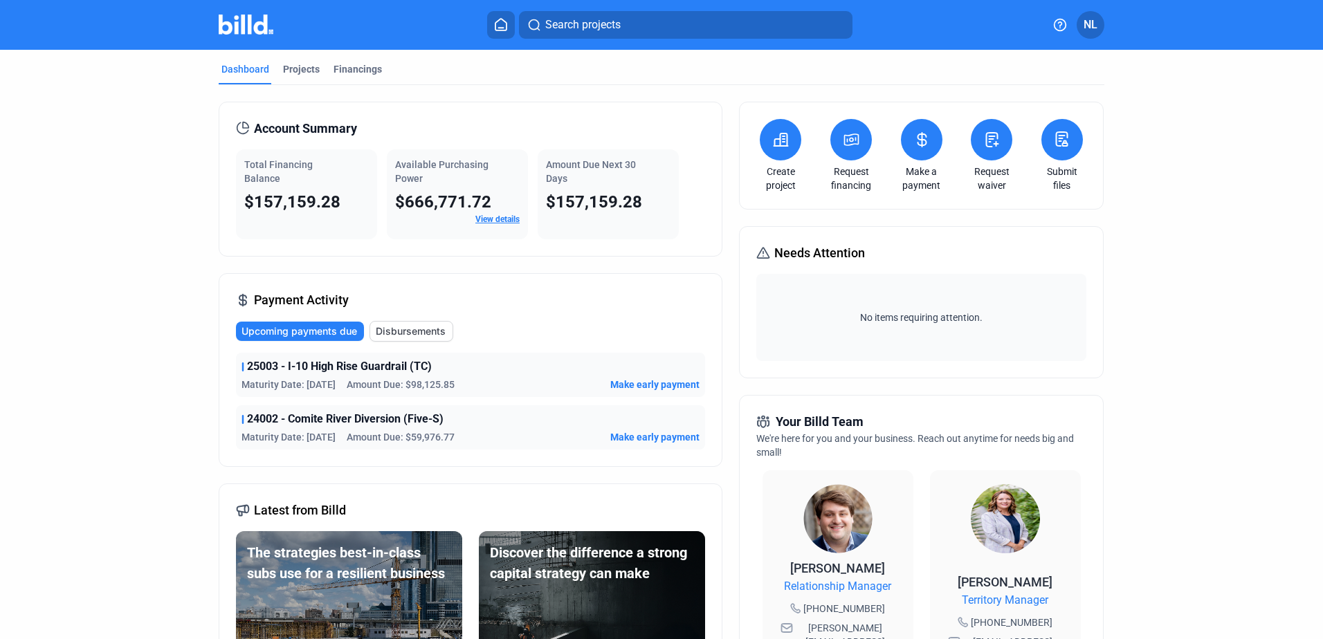
scroll to position [0, 0]
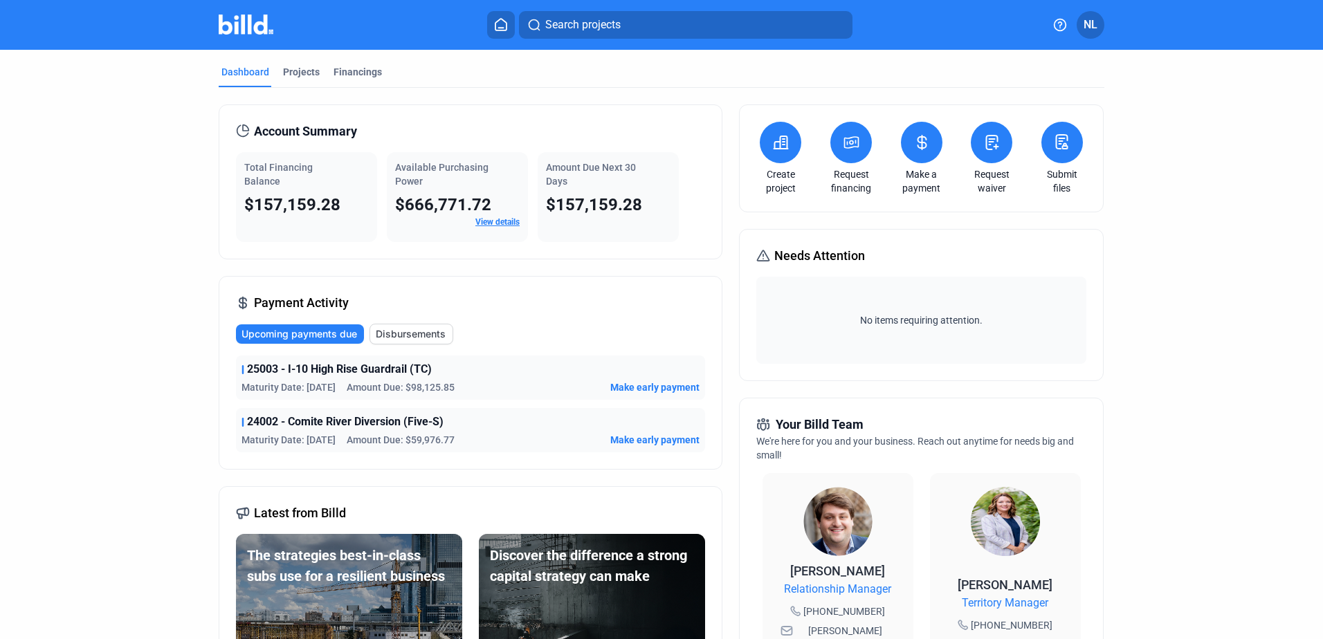
click at [491, 219] on link "View details" at bounding box center [497, 222] width 44 height 10
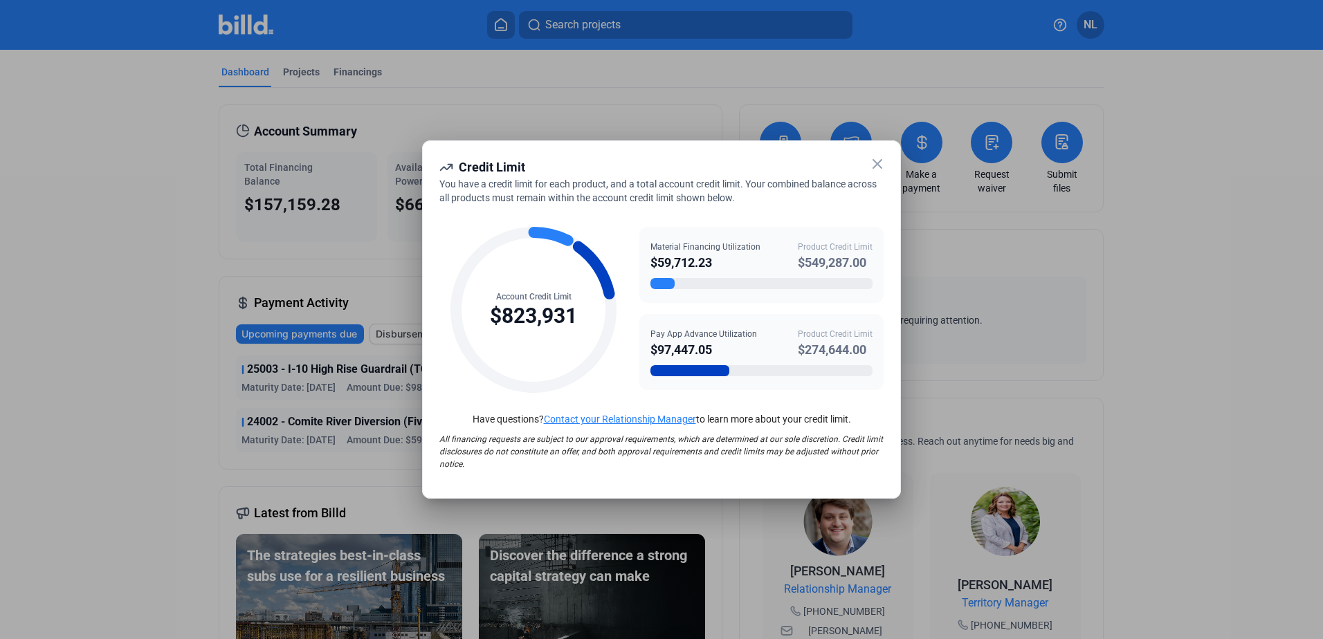
click at [870, 163] on icon at bounding box center [877, 164] width 17 height 17
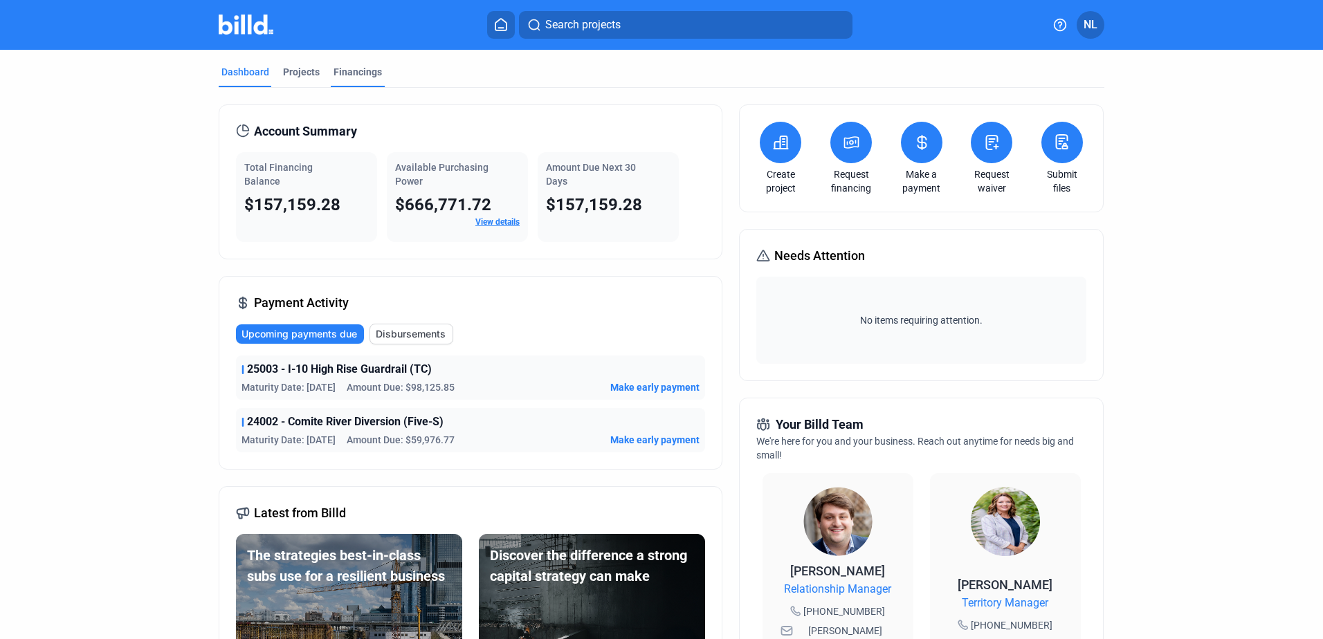
click at [347, 74] on div "Financings" at bounding box center [357, 72] width 48 height 14
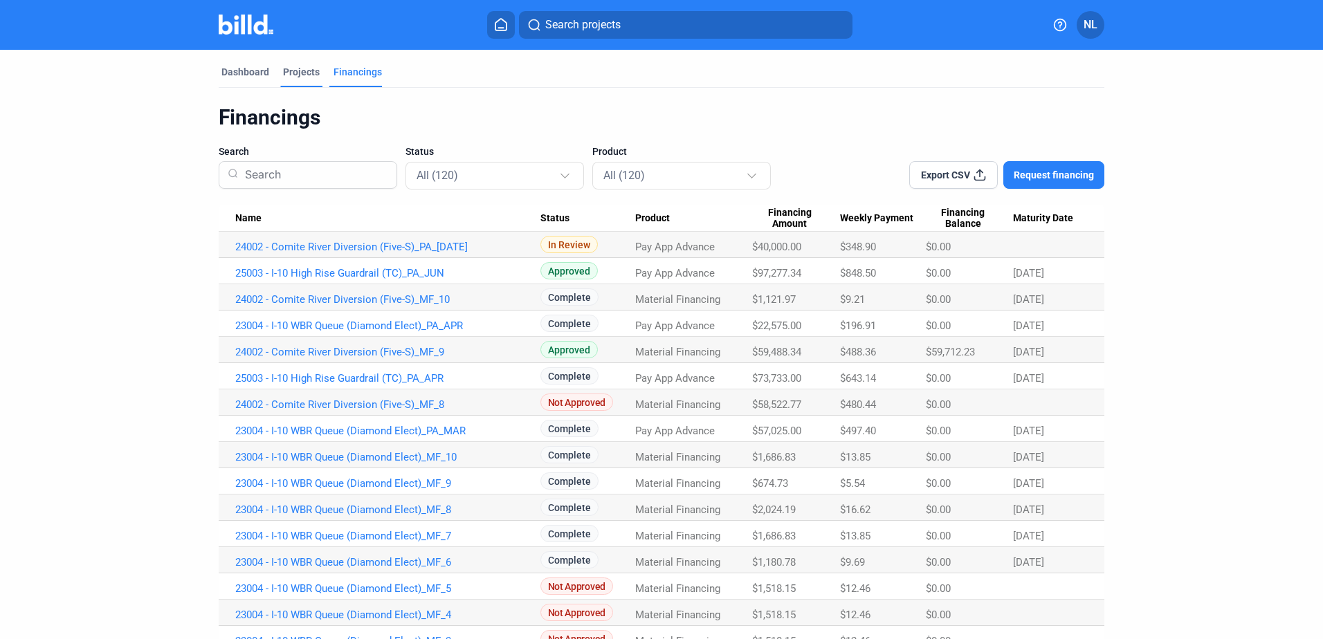
click at [302, 71] on div "Projects" at bounding box center [301, 72] width 37 height 14
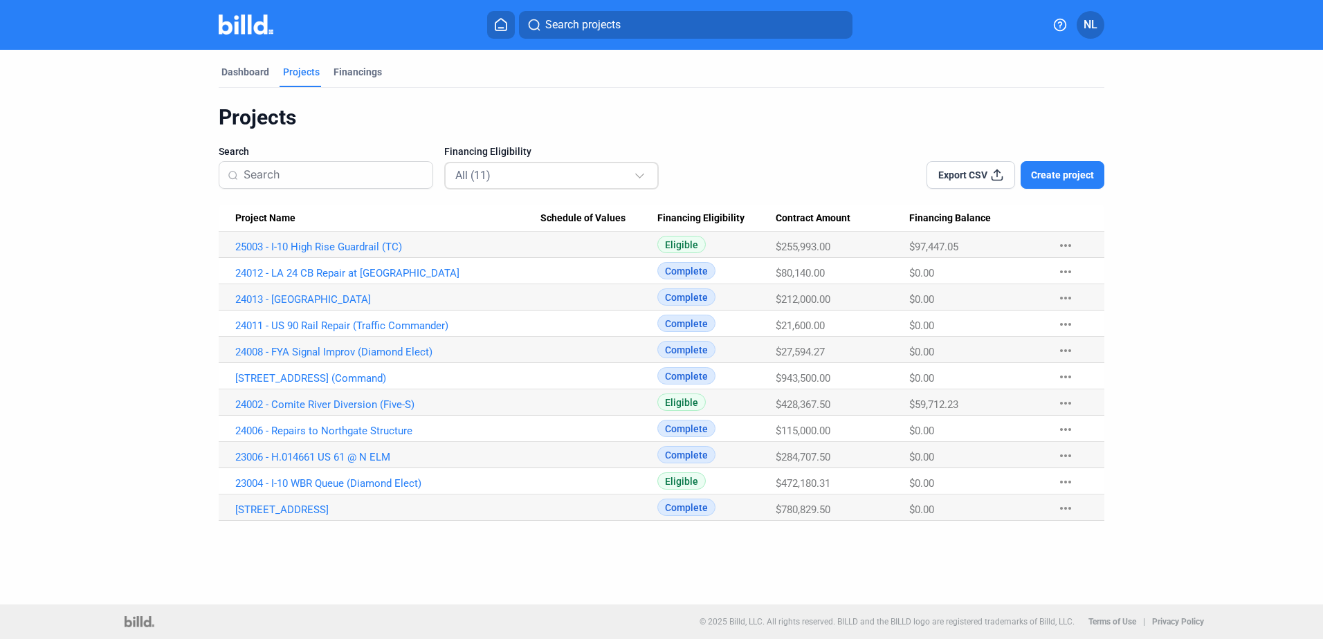
click at [613, 172] on div "All (11)" at bounding box center [544, 175] width 179 height 18
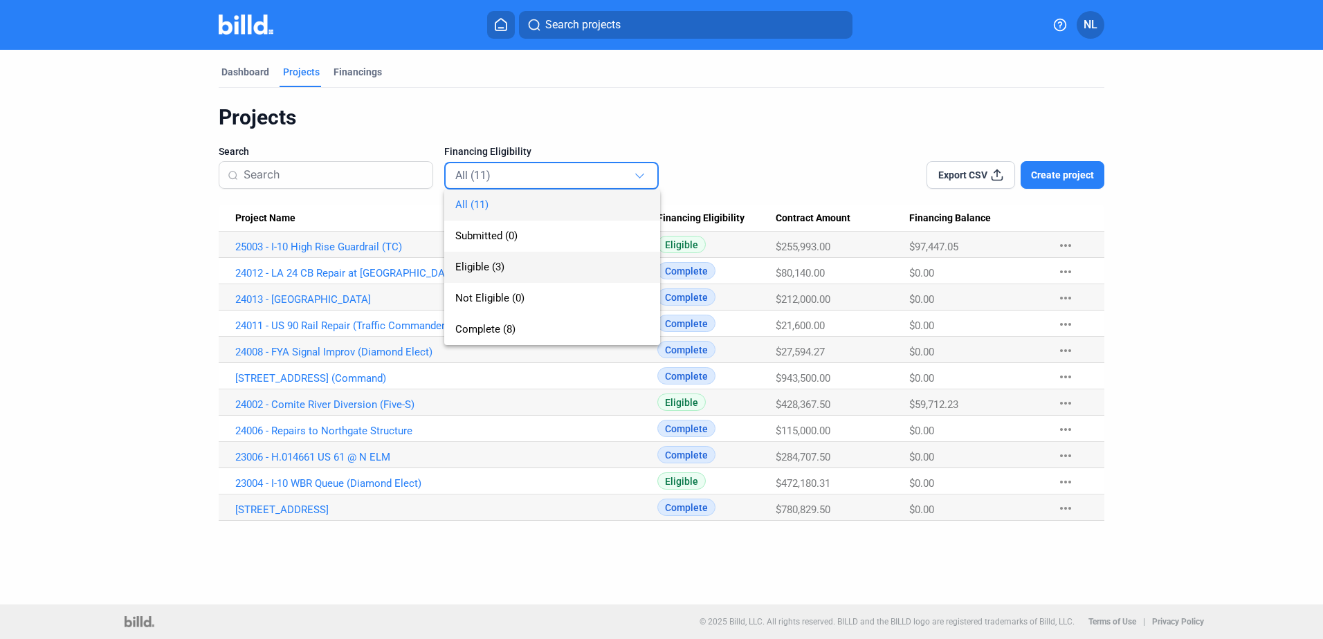
click at [504, 263] on span "Eligible (3)" at bounding box center [552, 267] width 194 height 31
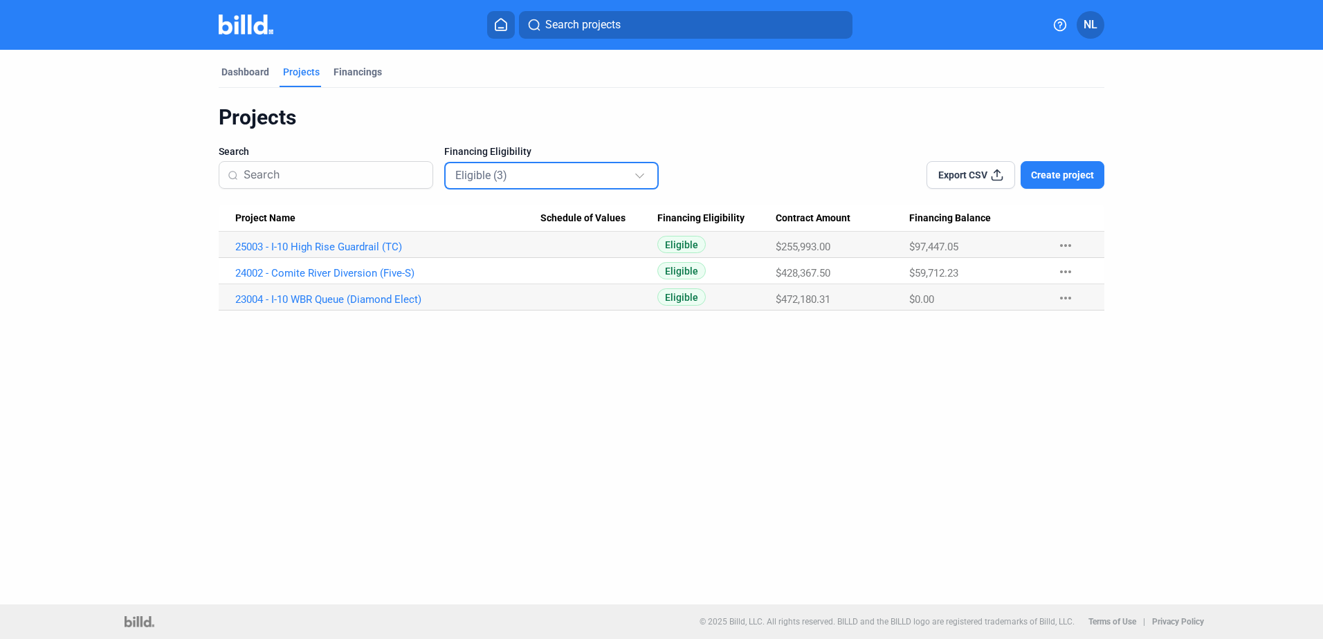
click at [536, 176] on div "Eligible (3)" at bounding box center [544, 175] width 179 height 18
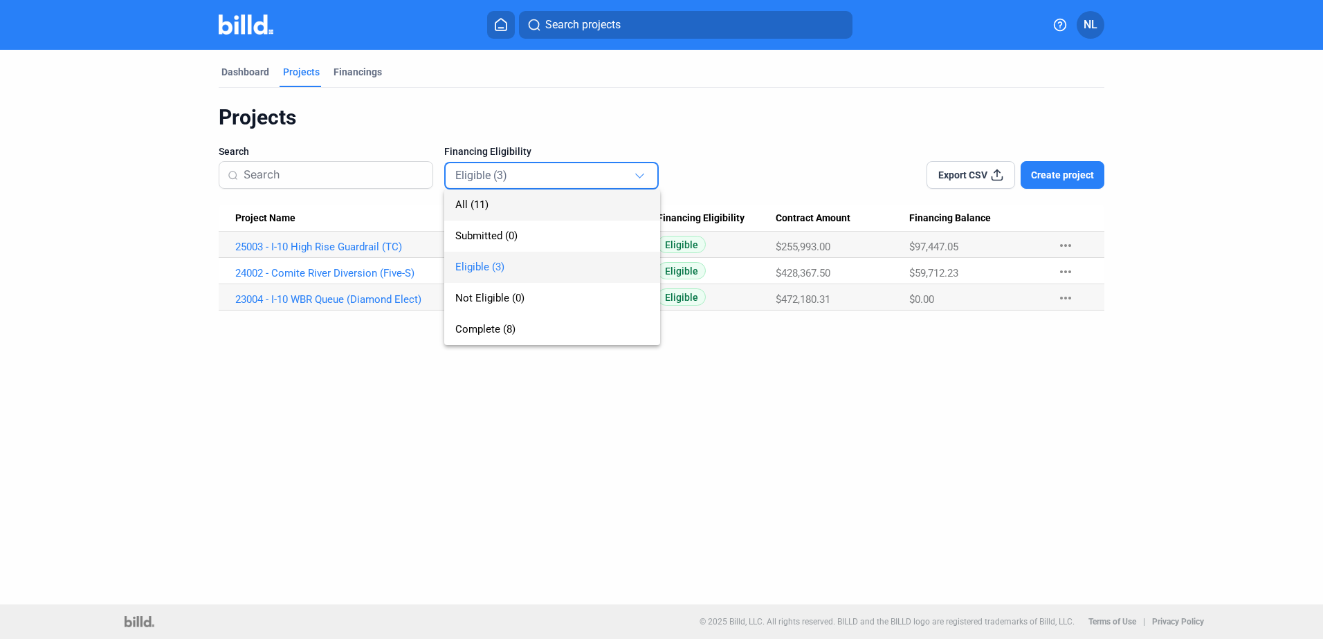
click at [479, 203] on span "All (11)" at bounding box center [471, 205] width 33 height 12
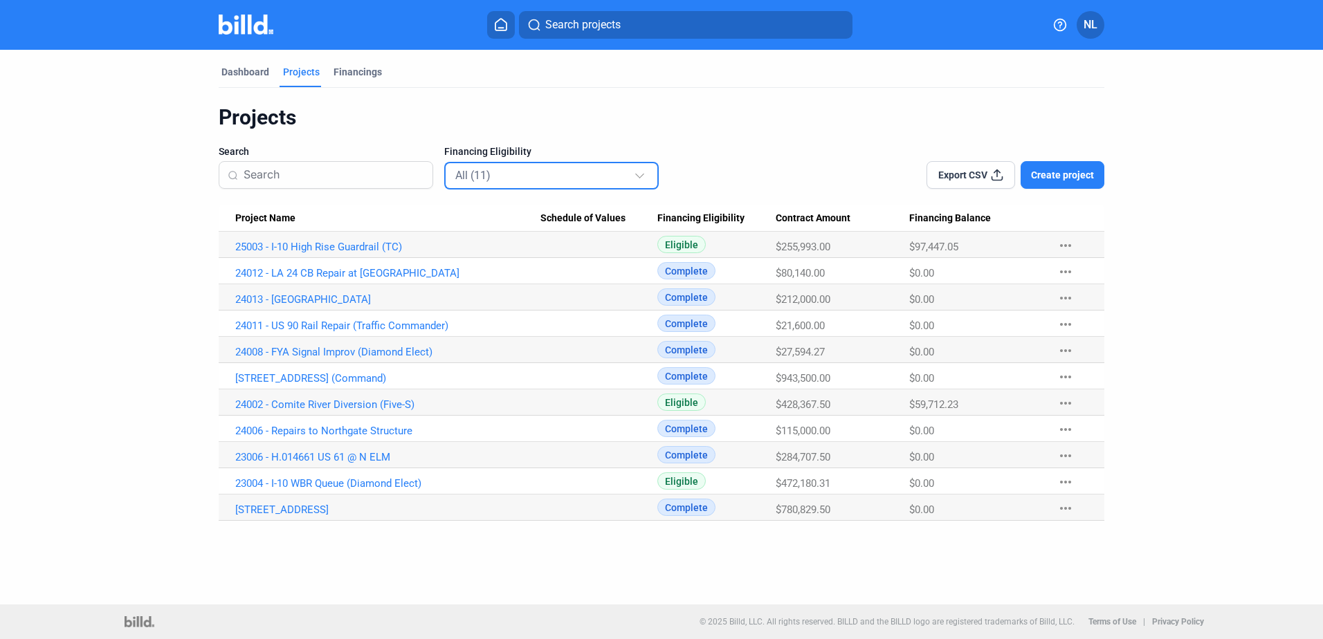
click at [304, 577] on div "Dashboard Projects Financings Projects Search Financing Eligibility All (11) Ex…" at bounding box center [661, 327] width 1323 height 555
click at [333, 72] on div "Financings" at bounding box center [357, 72] width 48 height 14
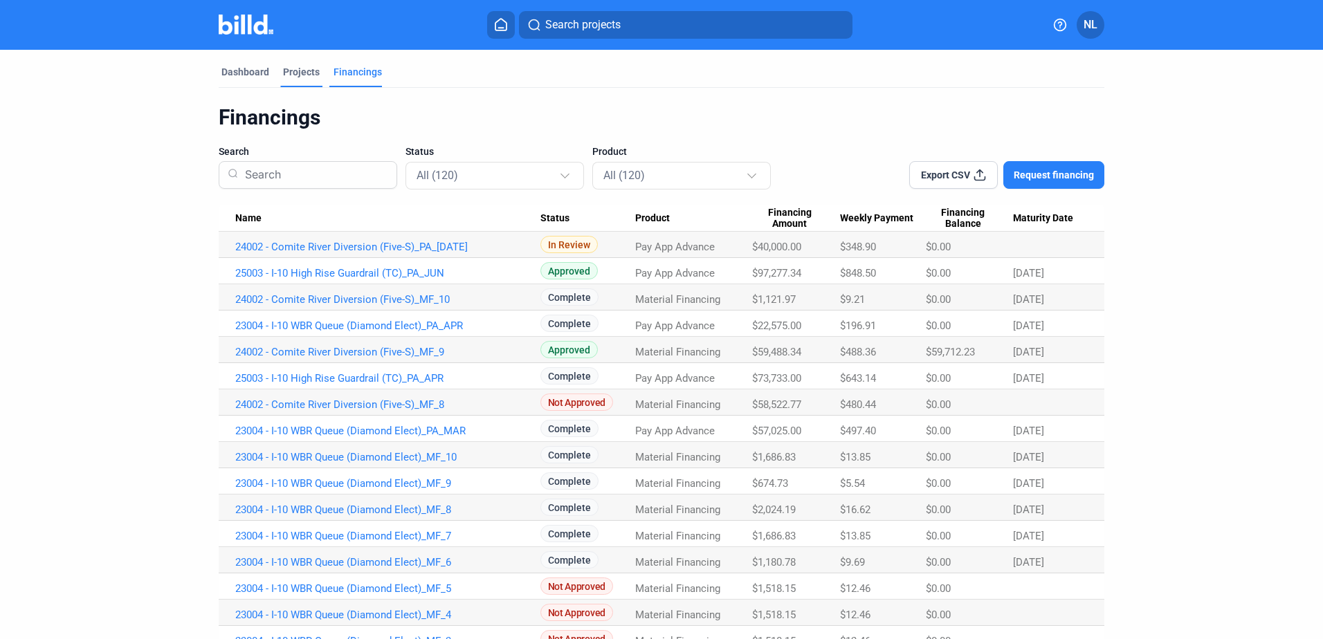
click at [307, 78] on div "Projects" at bounding box center [301, 72] width 37 height 14
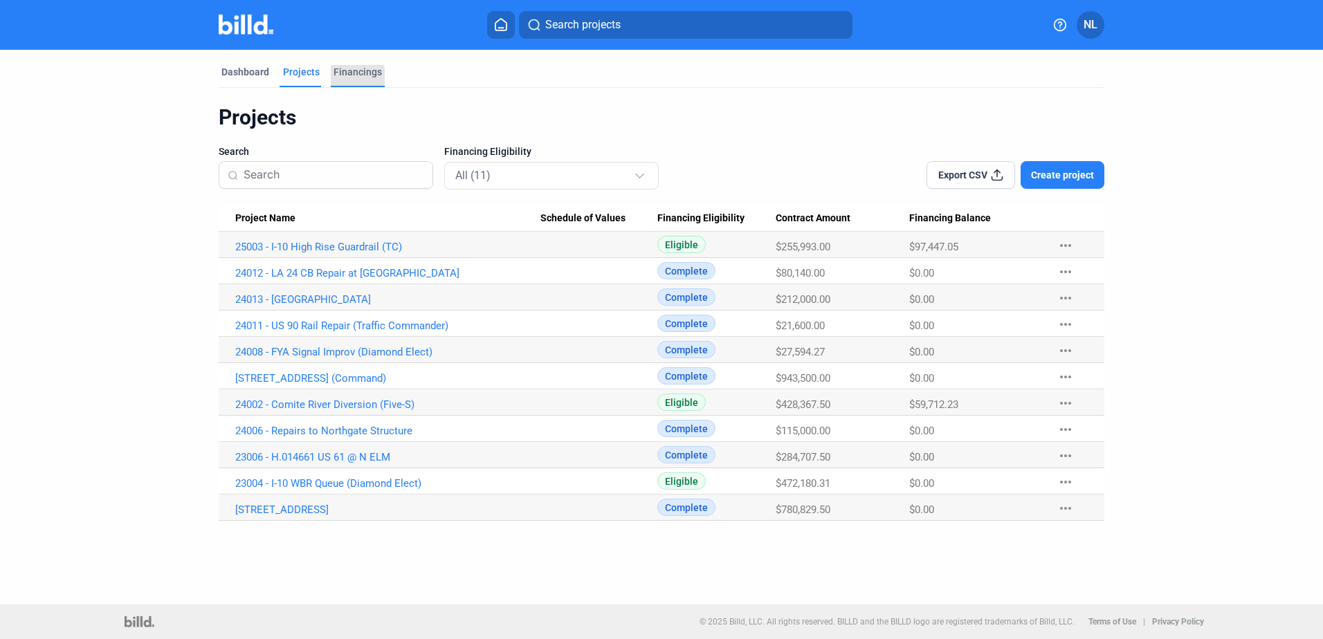
click at [345, 76] on div "Financings" at bounding box center [357, 72] width 48 height 14
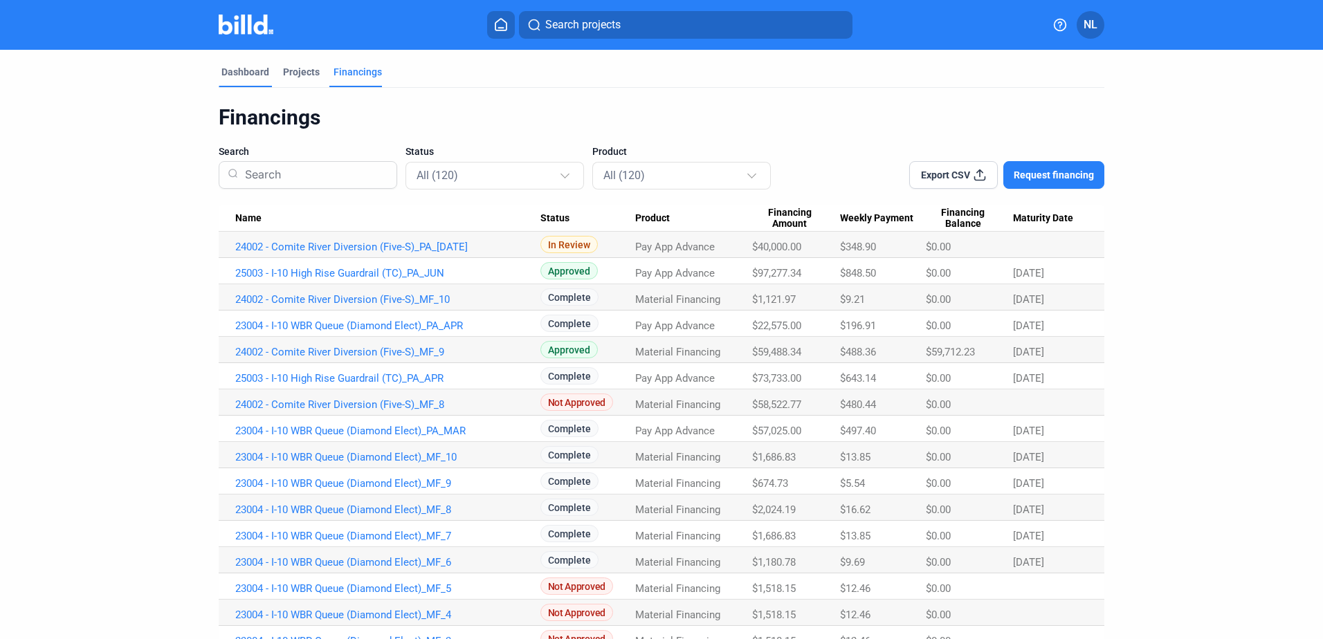
click at [237, 75] on div "Dashboard" at bounding box center [245, 72] width 48 height 14
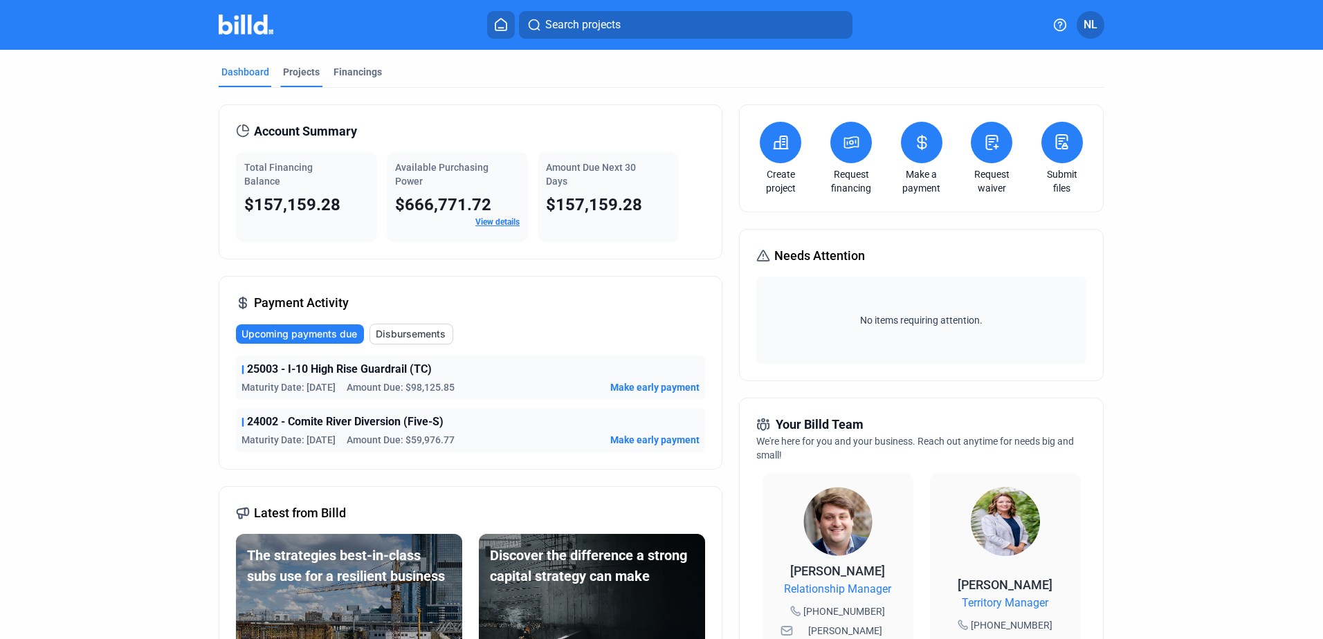
click at [300, 78] on div "Projects" at bounding box center [301, 72] width 37 height 14
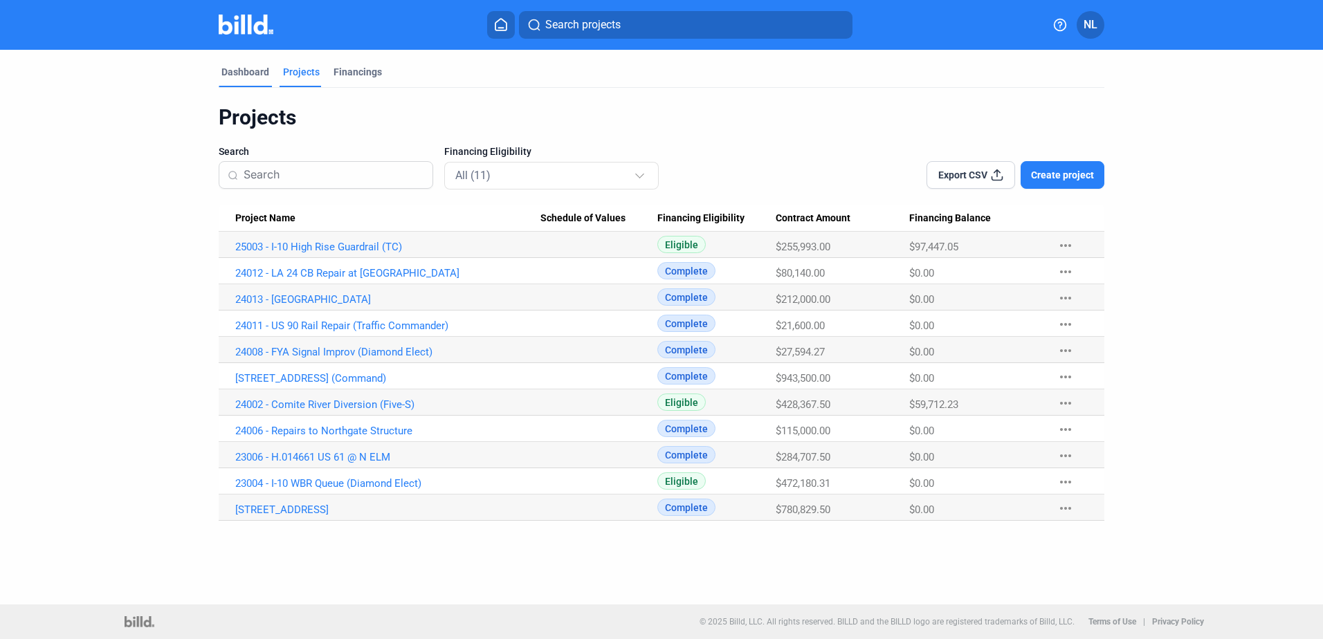
click at [247, 77] on div "Dashboard" at bounding box center [245, 72] width 48 height 14
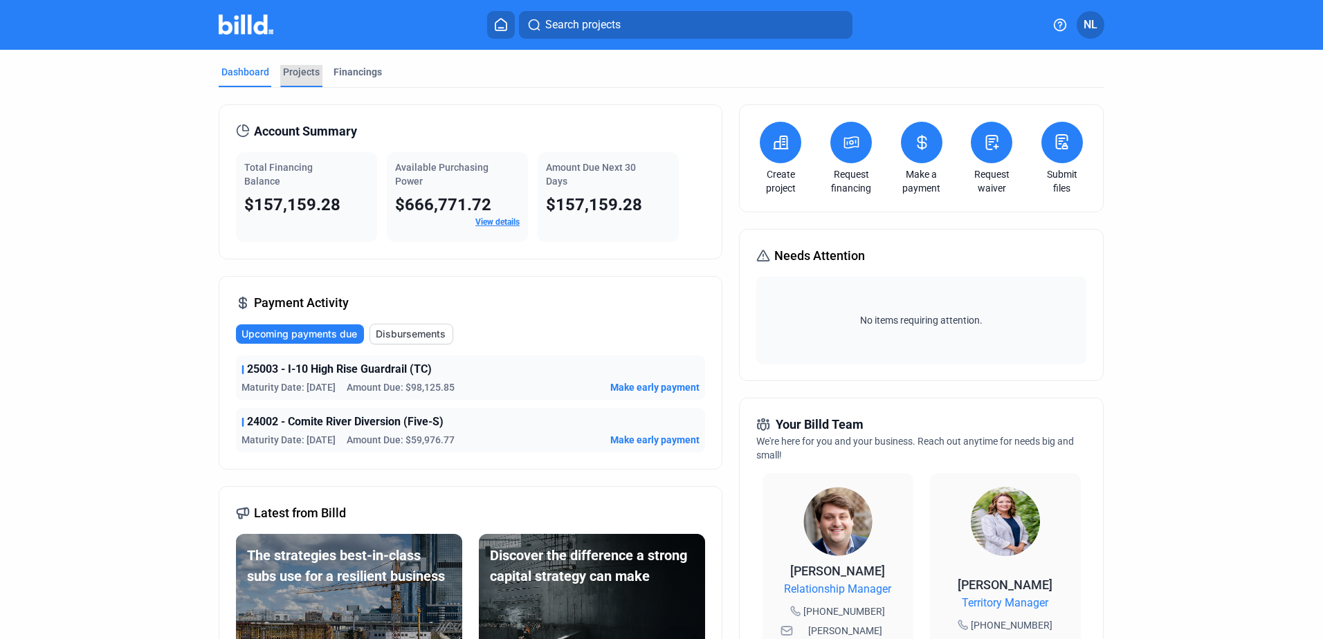
click at [290, 73] on div "Projects" at bounding box center [301, 72] width 37 height 14
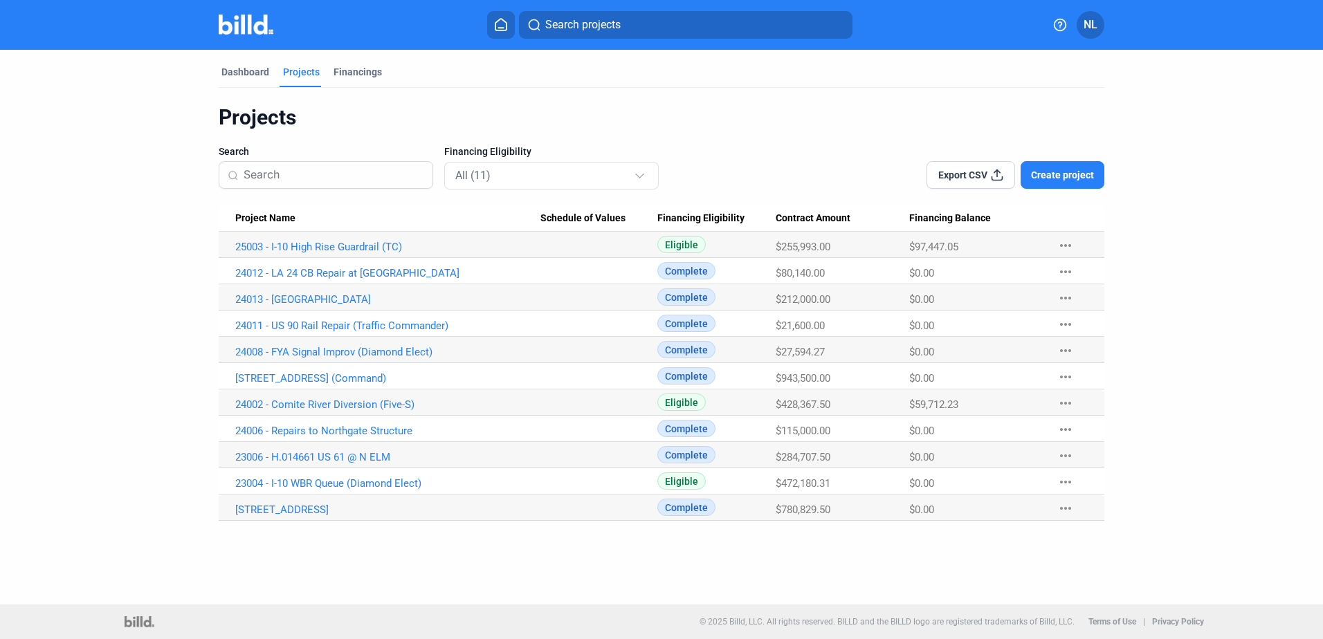
click at [1063, 178] on span "Create project" at bounding box center [1062, 175] width 63 height 14
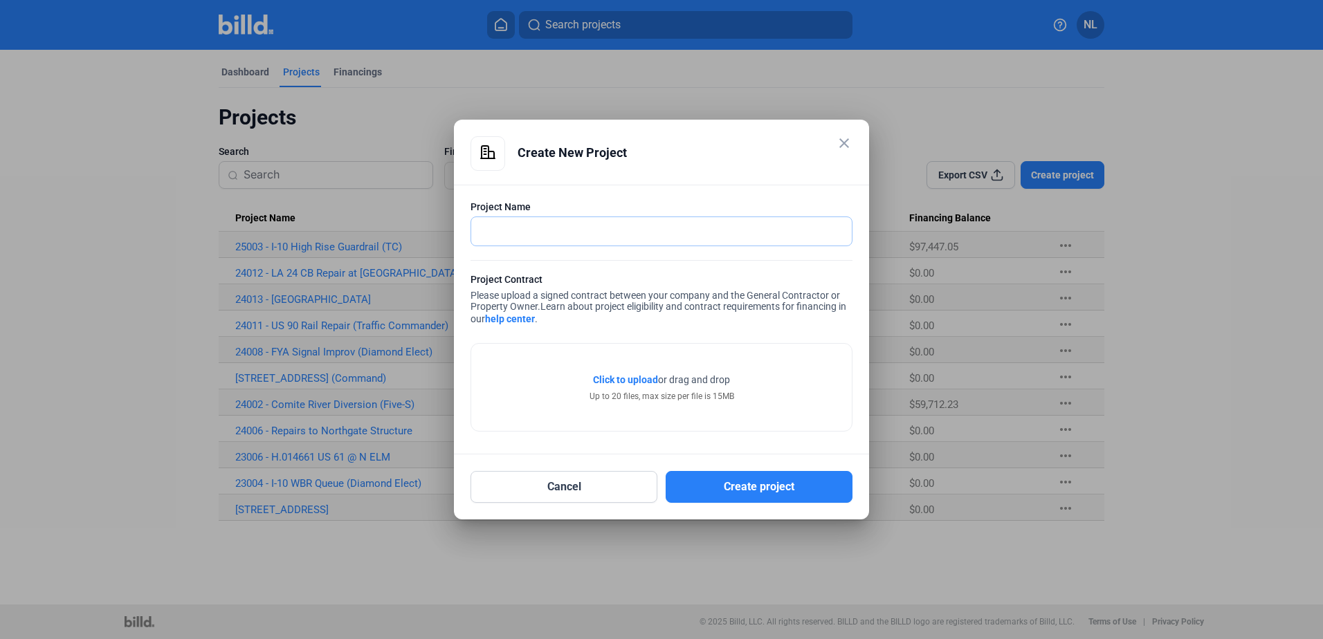
click at [546, 222] on input "text" at bounding box center [653, 231] width 365 height 28
click at [561, 231] on input "text" at bounding box center [653, 231] width 365 height 28
type input "24014 - [PERSON_NAME] Floodgate Closing Winch"
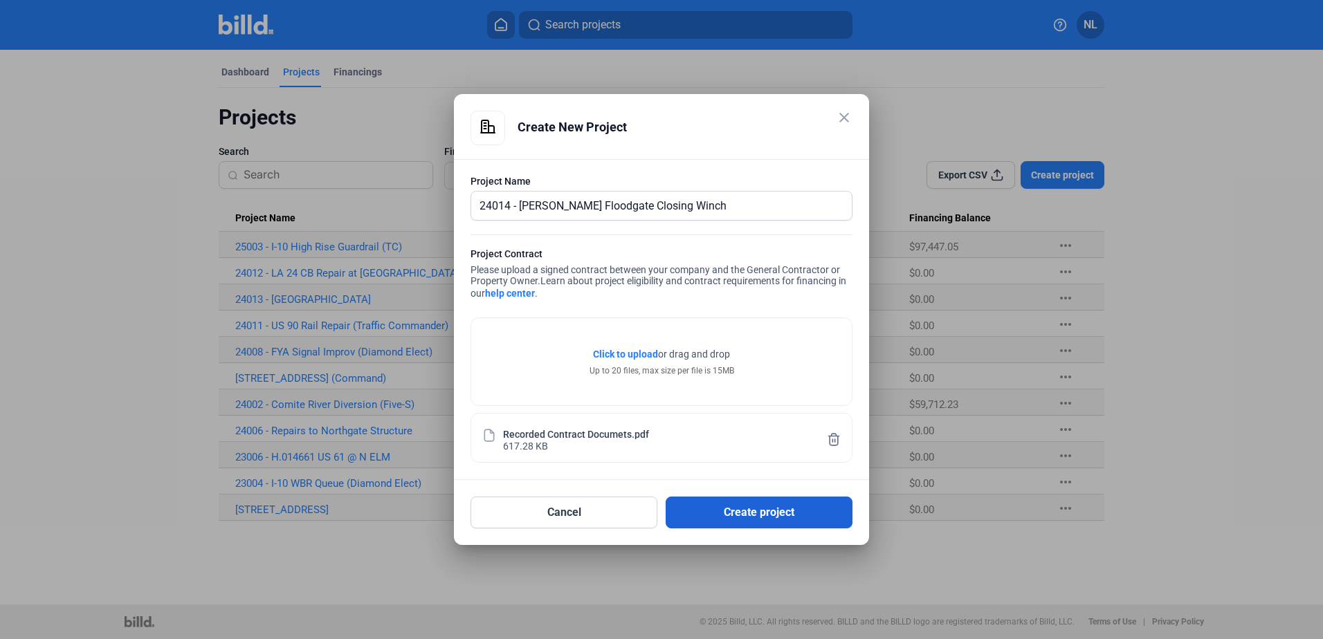
click at [760, 520] on button "Create project" at bounding box center [759, 513] width 187 height 32
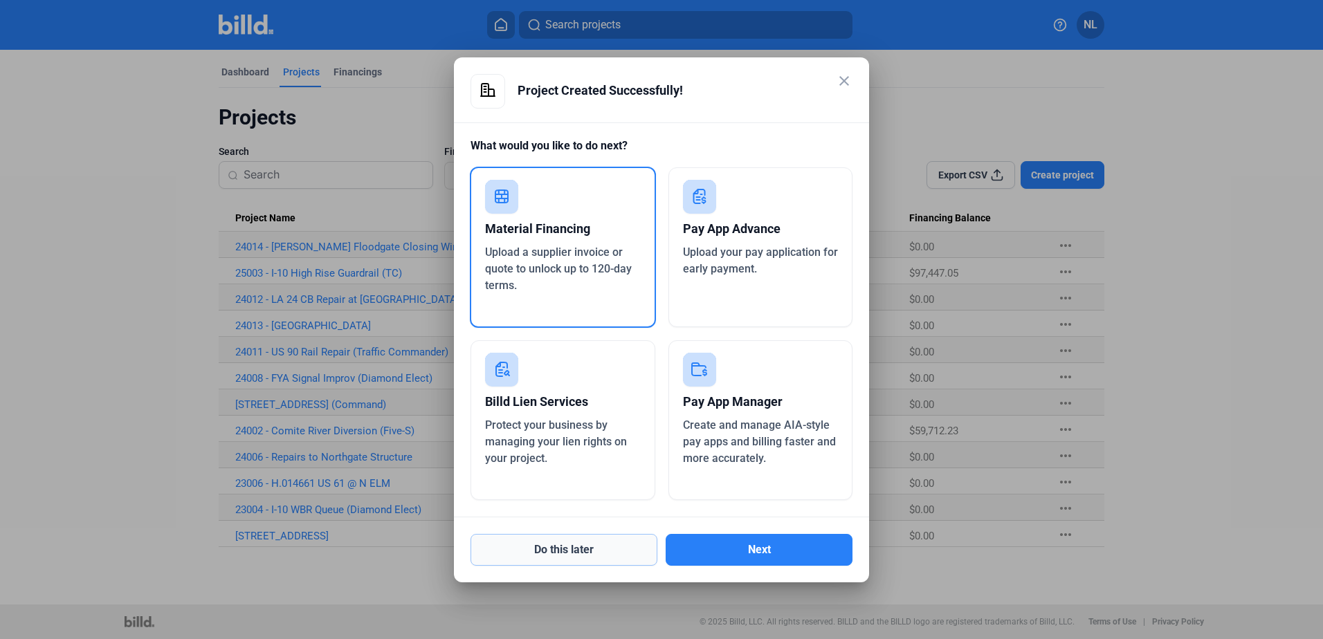
click at [604, 563] on button "Do this later" at bounding box center [563, 550] width 187 height 32
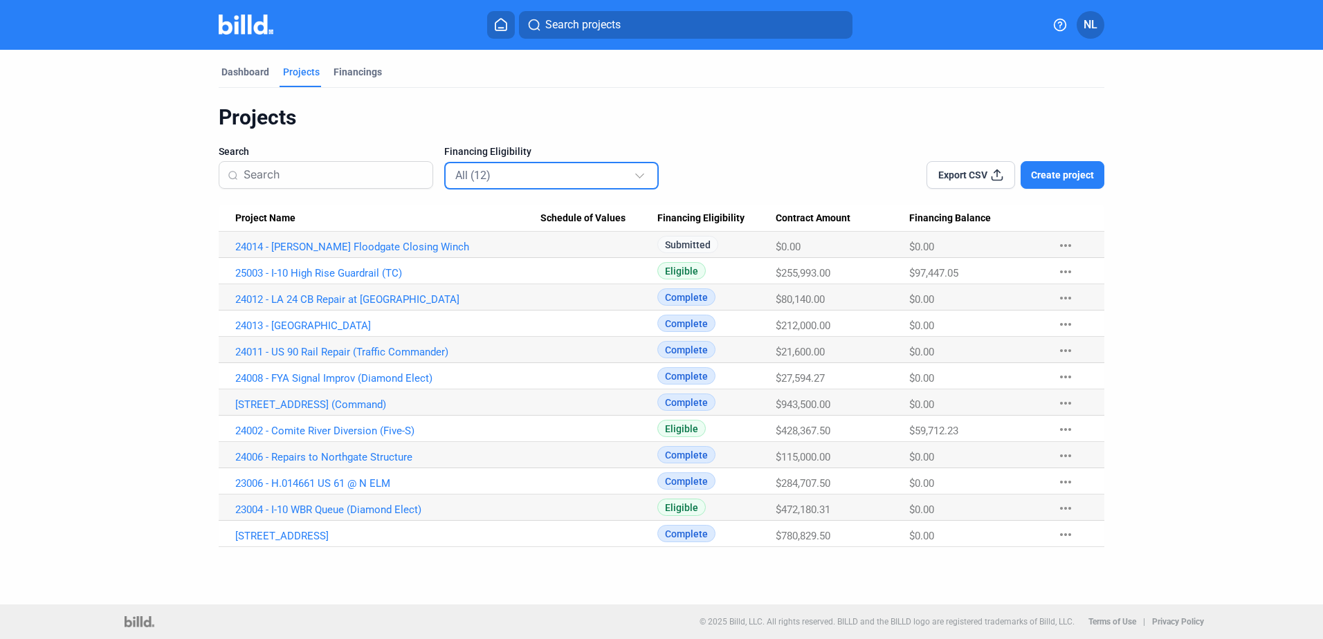
click at [514, 168] on div "All (12)" at bounding box center [544, 175] width 179 height 18
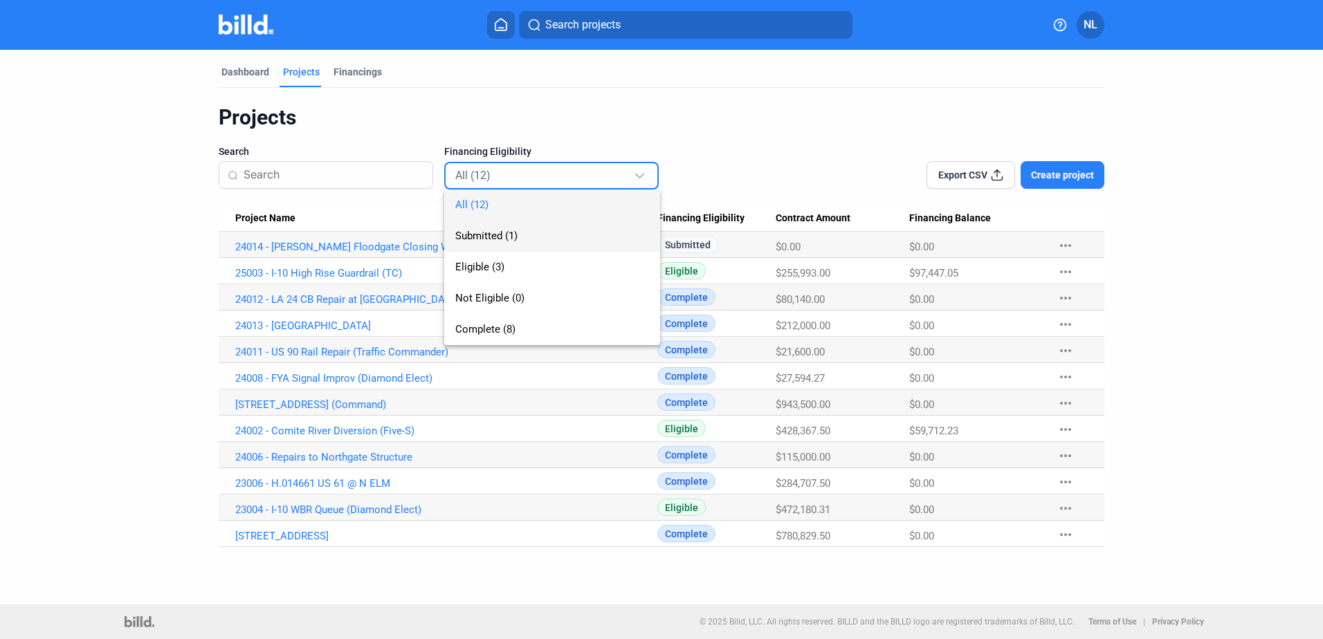
click at [489, 237] on span "Submitted (1)" at bounding box center [486, 236] width 62 height 12
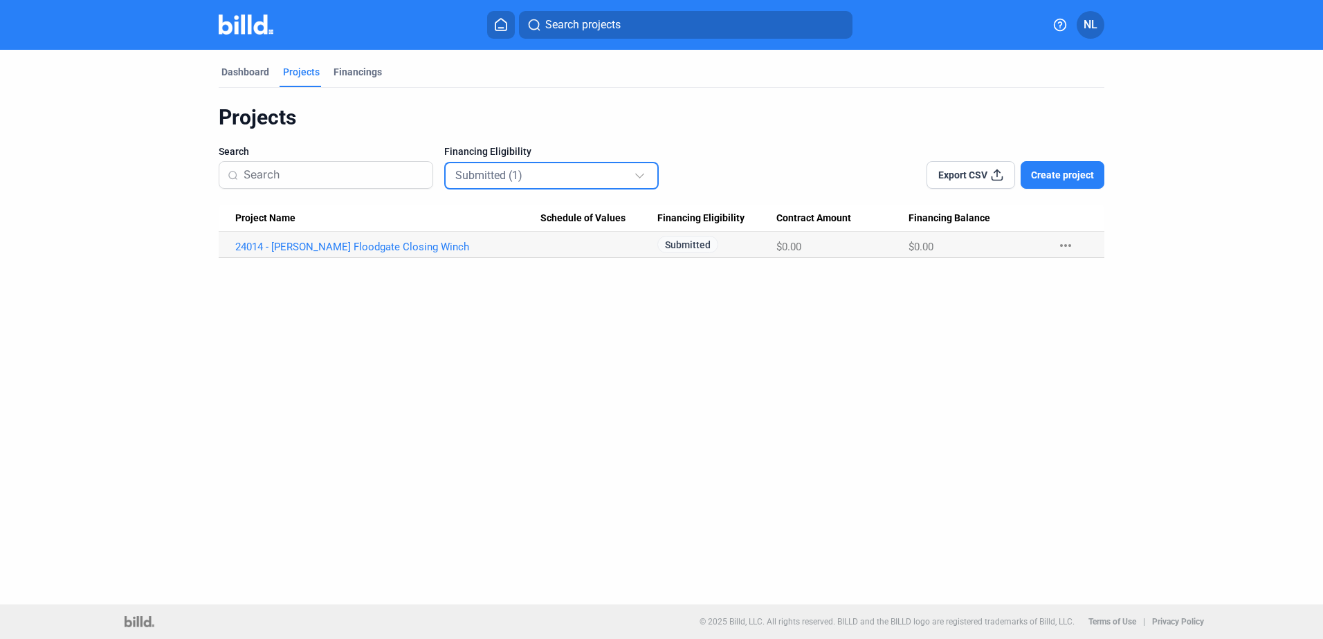
click at [513, 161] on div "Submitted (1)" at bounding box center [552, 175] width 194 height 28
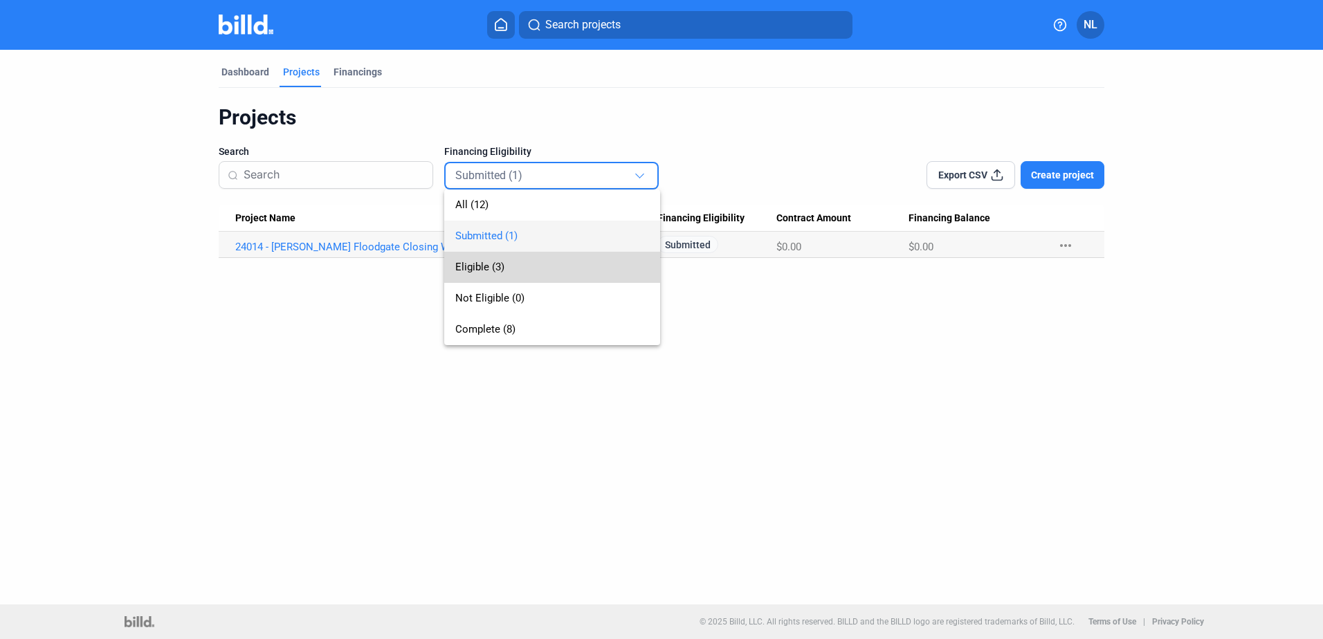
click at [498, 263] on span "Eligible (3)" at bounding box center [479, 267] width 49 height 12
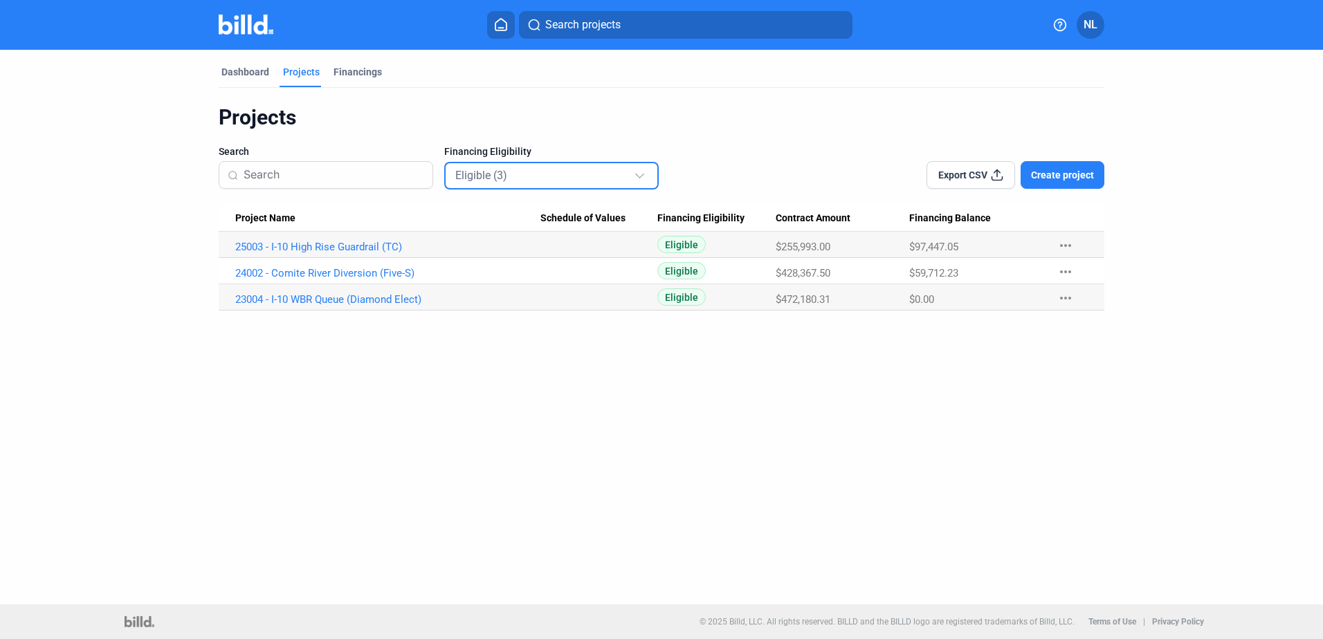
click at [296, 172] on input at bounding box center [334, 175] width 181 height 29
click at [245, 65] on div "Dashboard" at bounding box center [245, 72] width 48 height 14
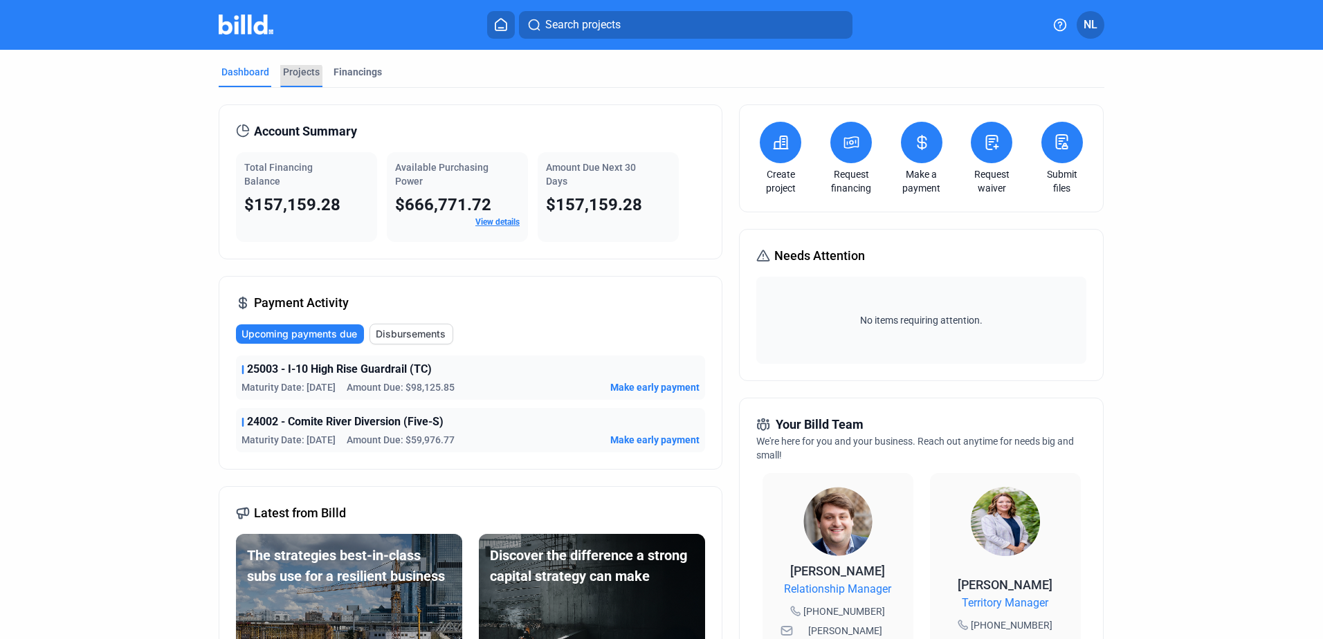
click at [289, 78] on div "Projects" at bounding box center [301, 72] width 37 height 14
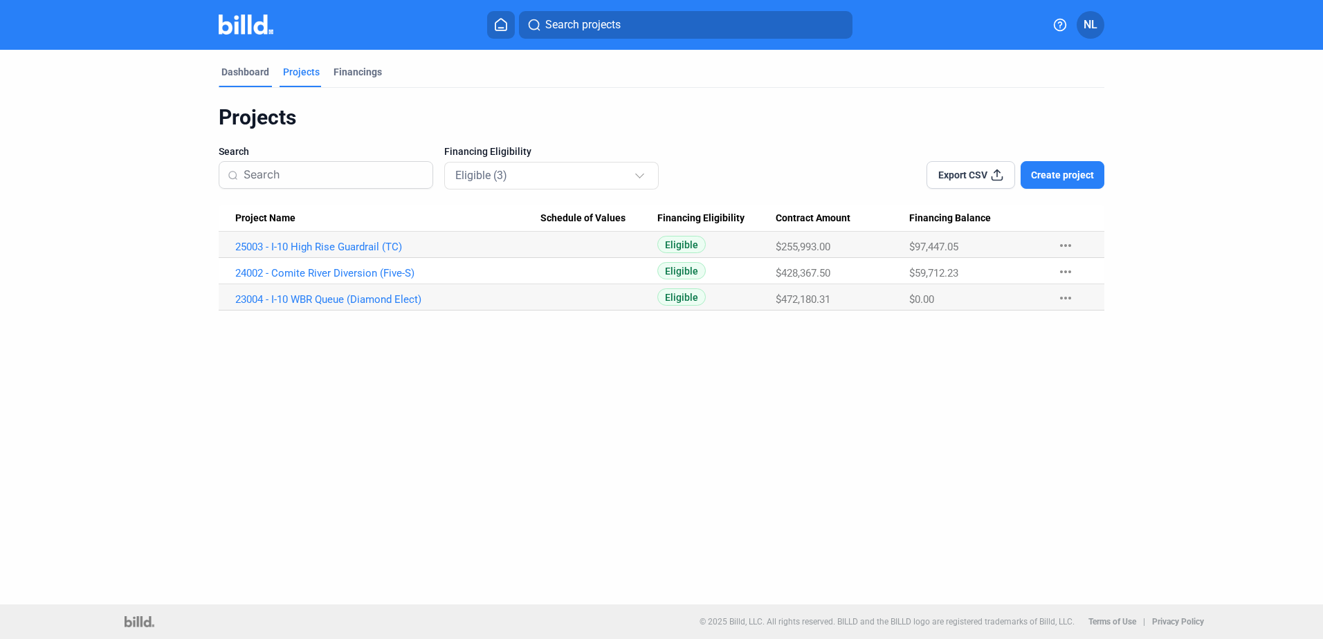
click at [226, 66] on div "Dashboard" at bounding box center [245, 72] width 48 height 14
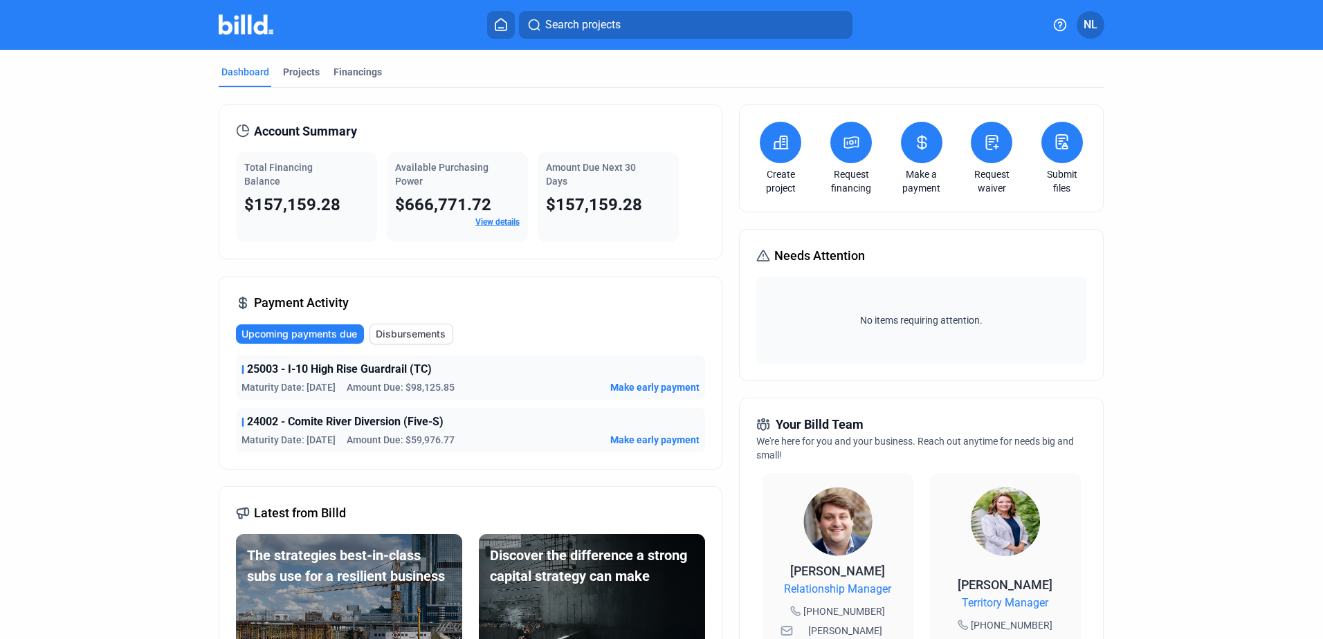
drag, startPoint x: 393, startPoint y: 203, endPoint x: 513, endPoint y: 200, distance: 119.7
click at [513, 200] on div "$666,771.72" at bounding box center [457, 205] width 125 height 22
drag, startPoint x: 513, startPoint y: 200, endPoint x: 538, endPoint y: 197, distance: 25.7
click at [513, 200] on div "$666,771.72" at bounding box center [457, 205] width 125 height 22
drag, startPoint x: 542, startPoint y: 204, endPoint x: 664, endPoint y: 203, distance: 122.5
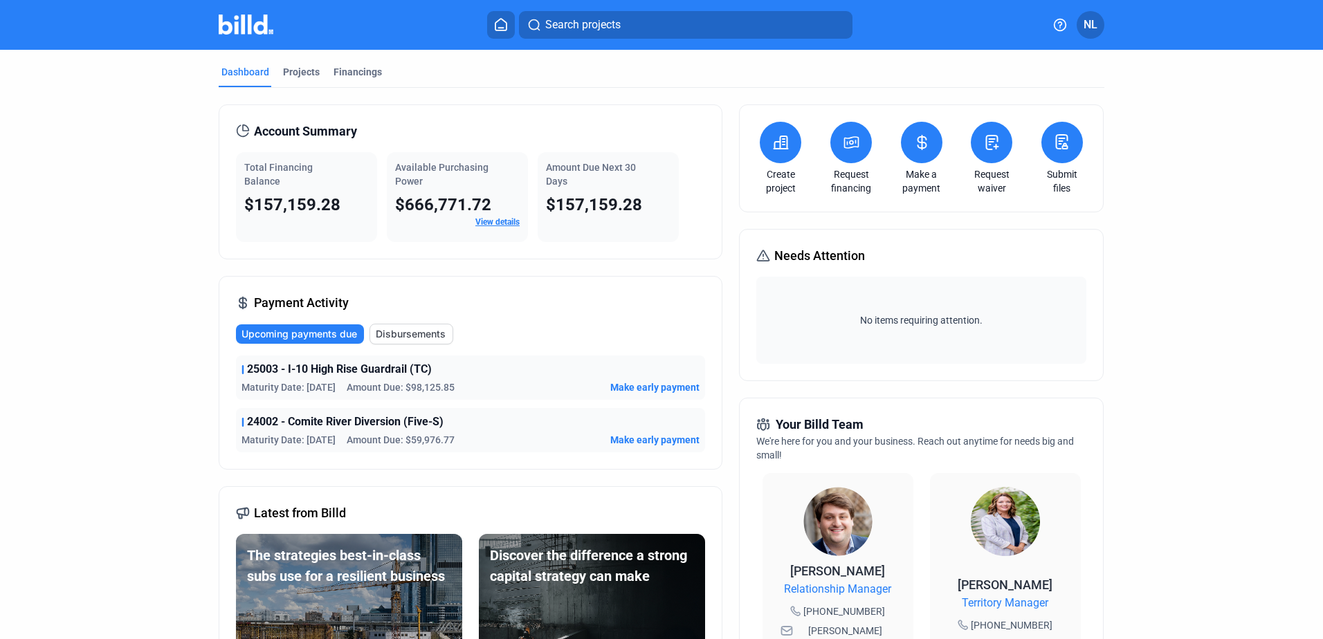
click at [664, 203] on div "Amount Due Next 30 Days $157,159.28" at bounding box center [608, 197] width 141 height 90
click at [664, 203] on div "$157,159.28" at bounding box center [608, 205] width 125 height 22
drag, startPoint x: 650, startPoint y: 203, endPoint x: 217, endPoint y: 205, distance: 433.1
click at [219, 205] on div "Account Summary Total Financing Balance $157,159.28 Available Purchasing Power …" at bounding box center [471, 181] width 504 height 155
click at [219, 203] on div "Account Summary Total Financing Balance $157,159.28 Available Purchasing Power …" at bounding box center [471, 181] width 504 height 155
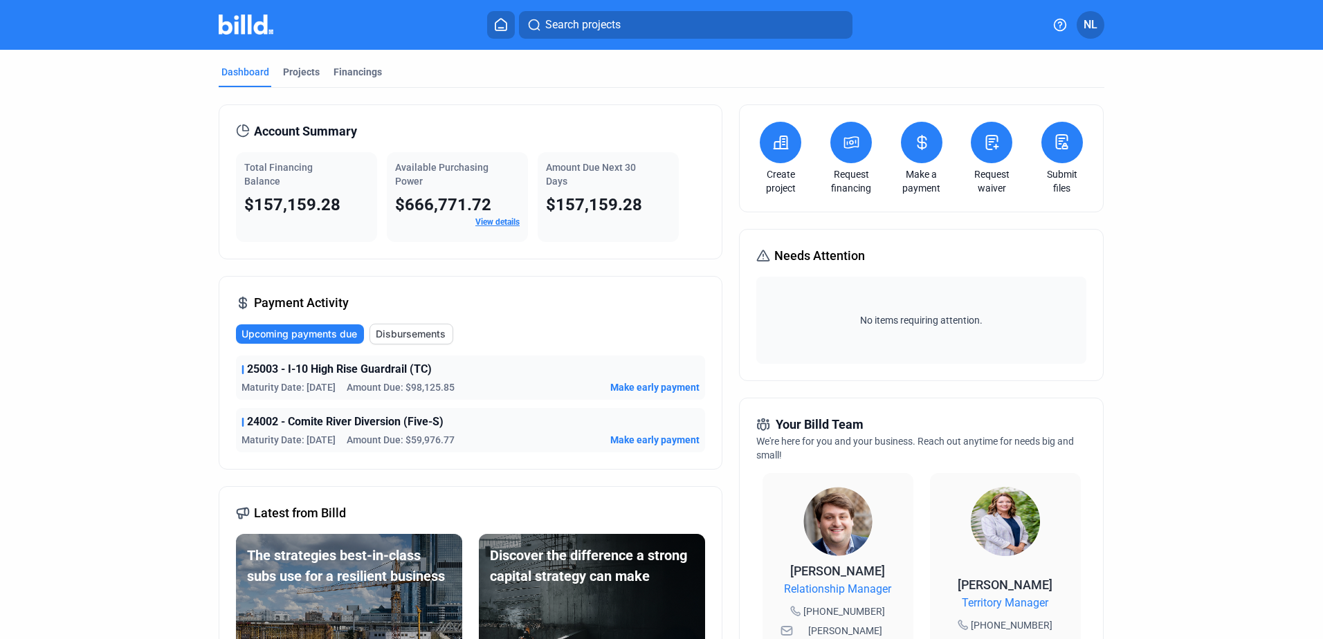
drag, startPoint x: 237, startPoint y: 203, endPoint x: 679, endPoint y: 196, distance: 442.9
click at [679, 196] on div "Total Financing Balance $157,159.28 Available Purchasing Power $666,771.72 View…" at bounding box center [470, 197] width 469 height 90
drag, startPoint x: 648, startPoint y: 203, endPoint x: 538, endPoint y: 165, distance: 116.4
click at [538, 165] on div "Amount Due Next 30 Days $157,159.28" at bounding box center [608, 197] width 141 height 90
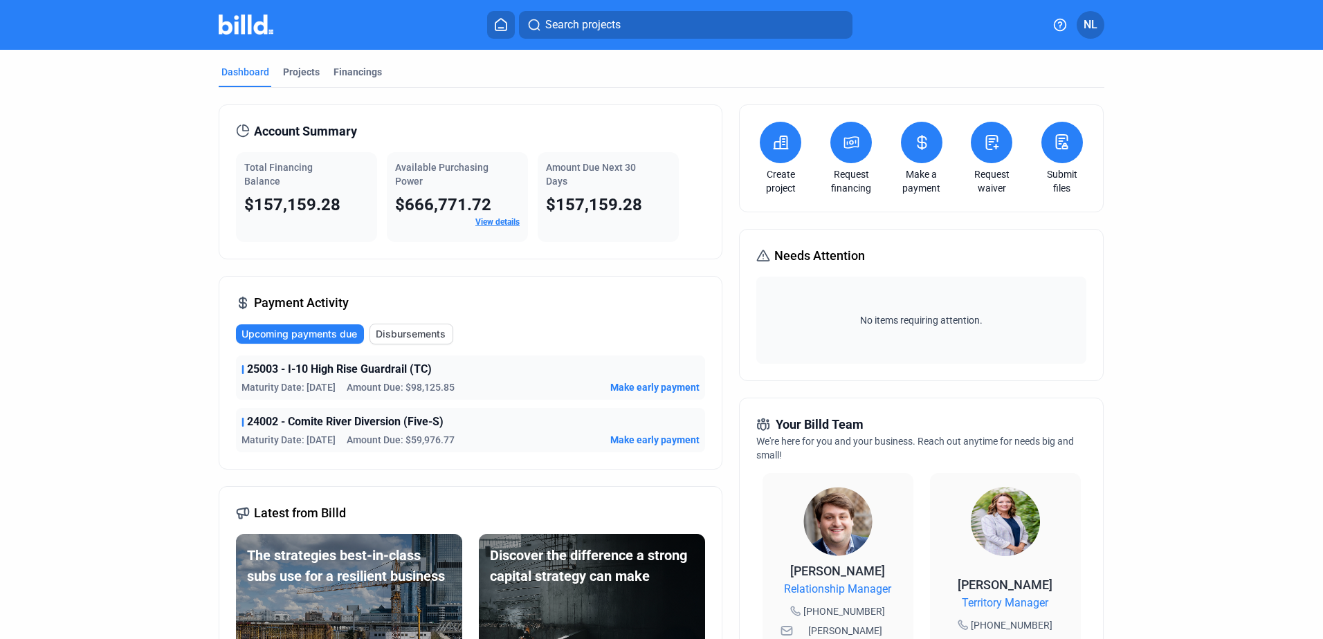
click at [546, 165] on span "Amount Due Next 30 Days" at bounding box center [591, 174] width 90 height 25
